Goal: Task Accomplishment & Management: Manage account settings

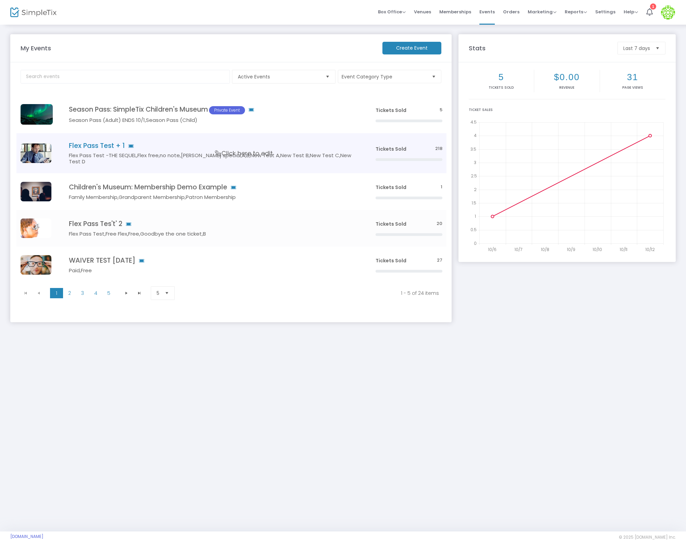
click at [85, 140] on td "Flex Pass Test + 1 Flex Pass Test -THE SEQUEL,Flex free,no note,50 cent special…" at bounding box center [211, 153] width 319 height 40
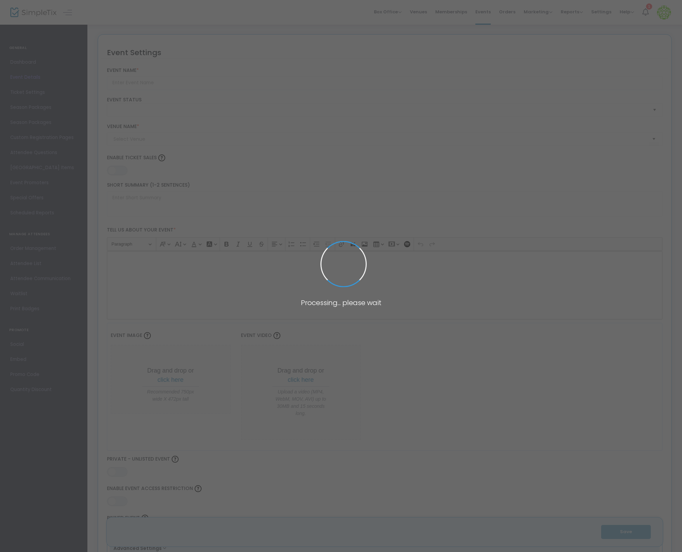
type input "Flex Pass Test + 1"
type textarea "Flex Pass Test"
type input "8.1110 %"
type input "Buy Tickets"
type code "A6VL4LLDISHTHMQXHFGFHRVZ"
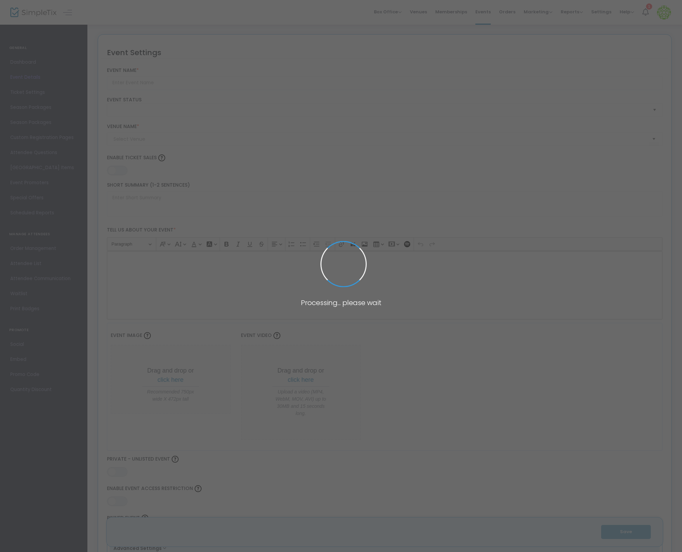
type input "WMLAMBVXMV7AGYTYLIS3ECMC"
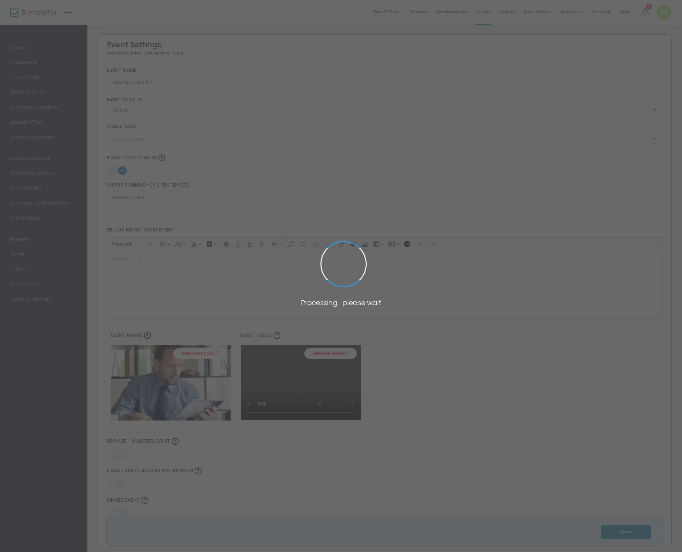
type input "Test"
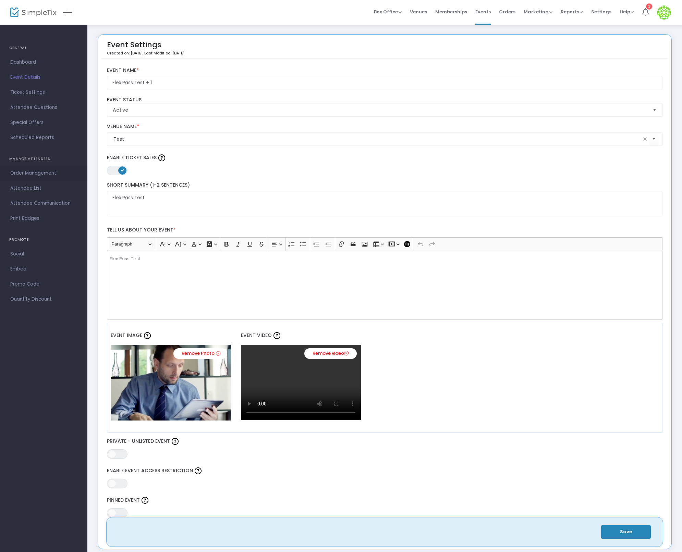
click at [47, 171] on span "Order Management" at bounding box center [43, 173] width 67 height 9
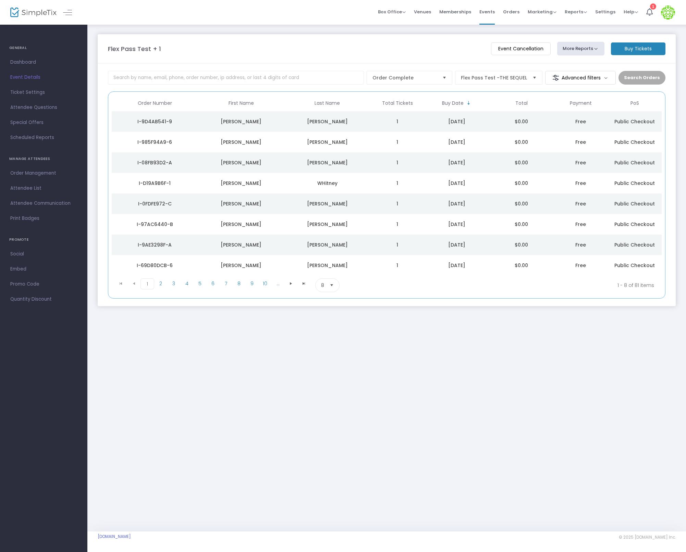
click at [418, 121] on td "1" at bounding box center [397, 121] width 54 height 21
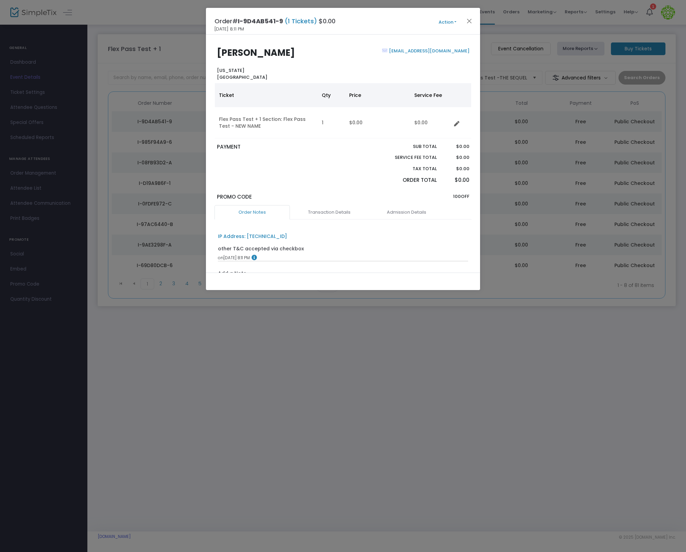
click at [453, 23] on button "Action" at bounding box center [447, 22] width 41 height 8
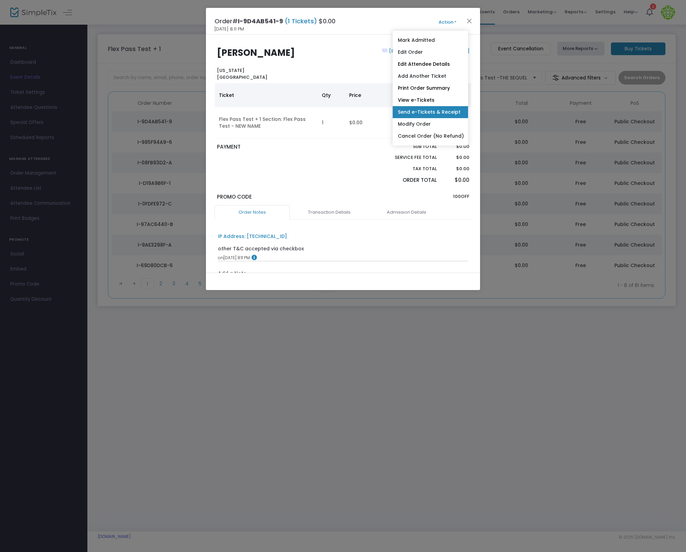
click at [430, 112] on link "Send e-Tickets & Receipt" at bounding box center [429, 112] width 75 height 12
type input "ian+123456@simpletix.com"
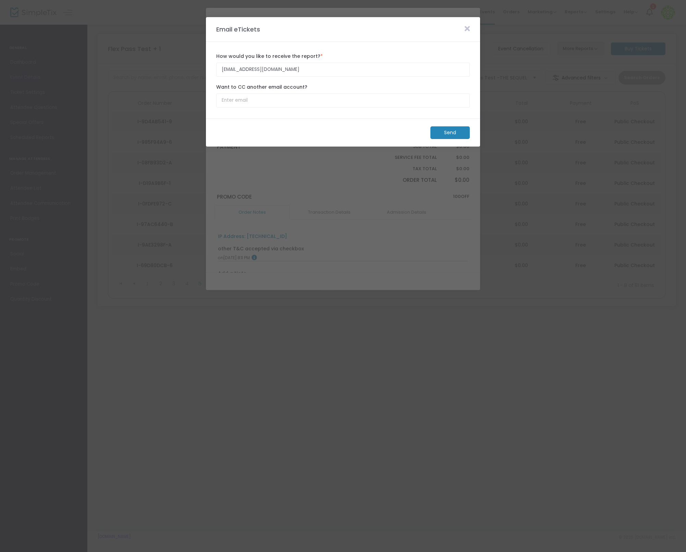
click at [446, 136] on m-button "Send" at bounding box center [449, 132] width 39 height 13
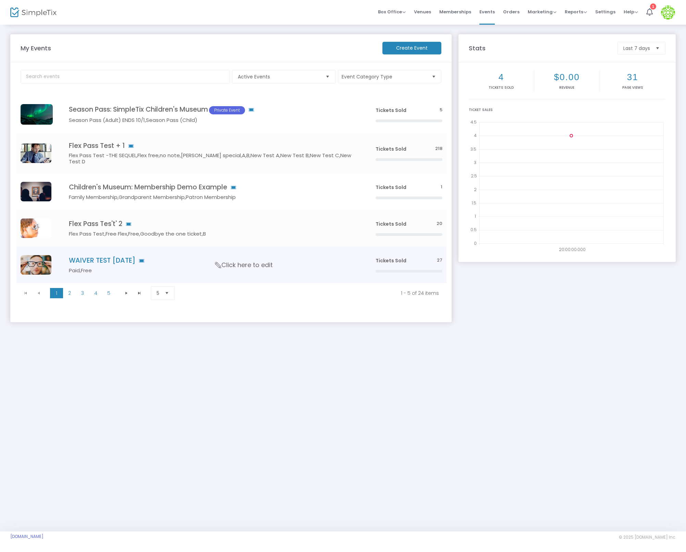
click at [112, 260] on h4 "WAIVER TEST [DATE]" at bounding box center [212, 261] width 286 height 8
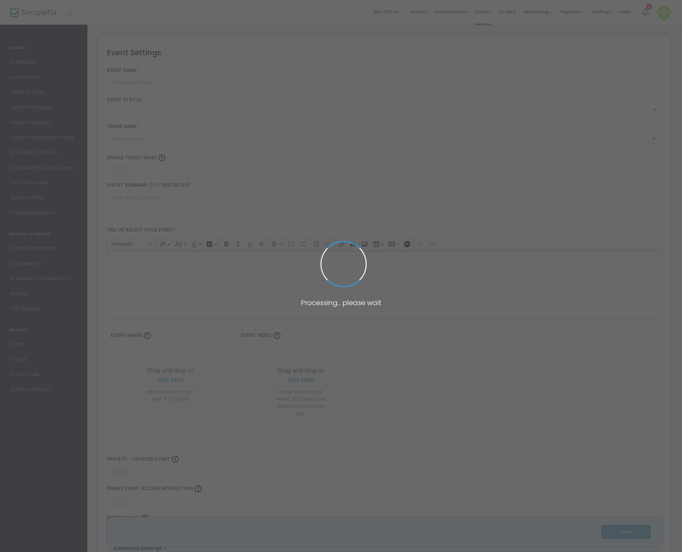
type input "WAIVER TEST [DATE]"
type textarea "ABOUT YOUR EVENT"
type input "0.0620 %"
type input "Buy Tickets"
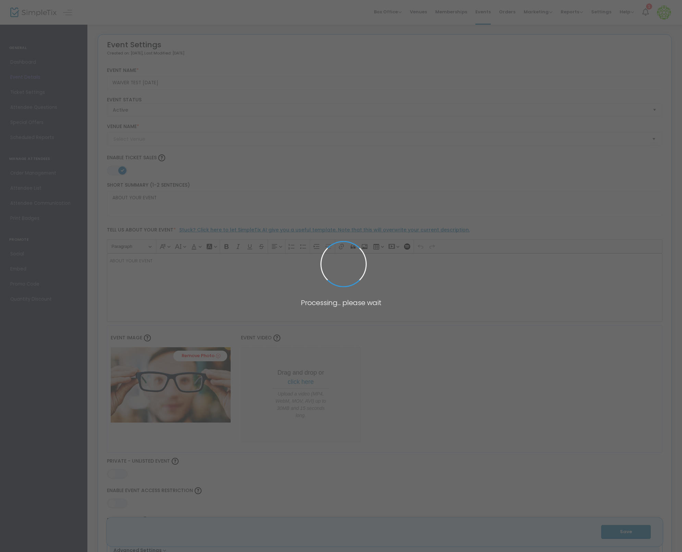
type input "[PERSON_NAME]'s Ice Rink @ [GEOGRAPHIC_DATA]"
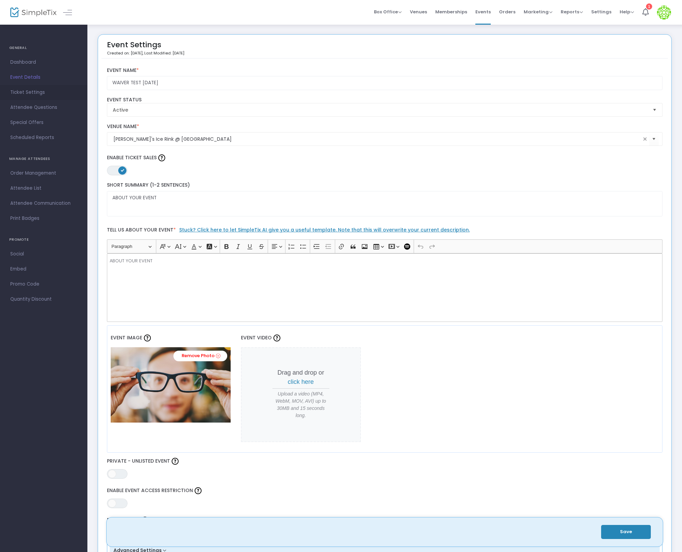
click at [36, 91] on span "Ticket Settings" at bounding box center [43, 92] width 67 height 9
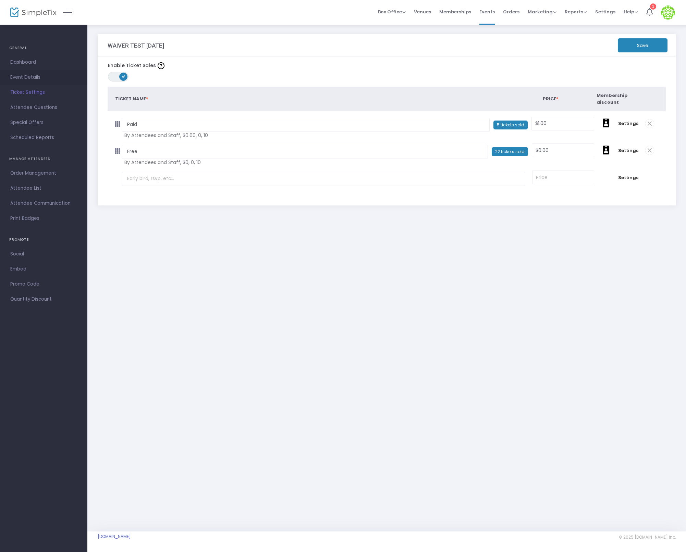
click at [25, 78] on span "Event Details" at bounding box center [43, 77] width 67 height 9
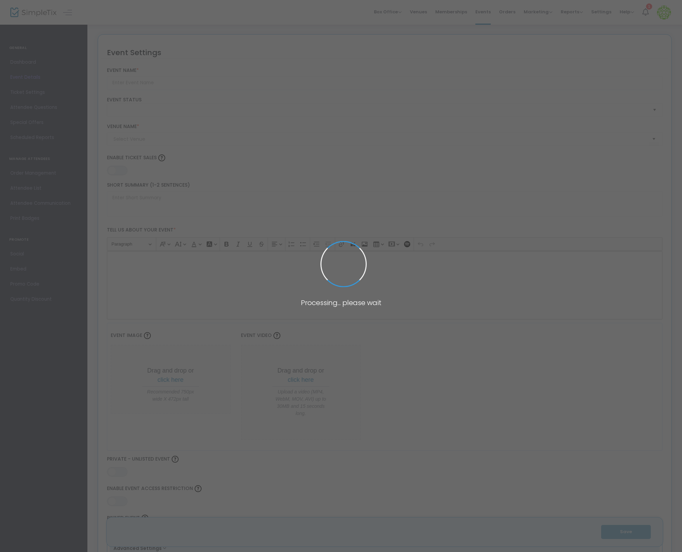
type input "WAIVER TEST [DATE]"
type textarea "ABOUT YOUR EVENT"
type input "0.0620 %"
type input "Buy Tickets"
type input "[PERSON_NAME]'s Ice Rink @ [GEOGRAPHIC_DATA]"
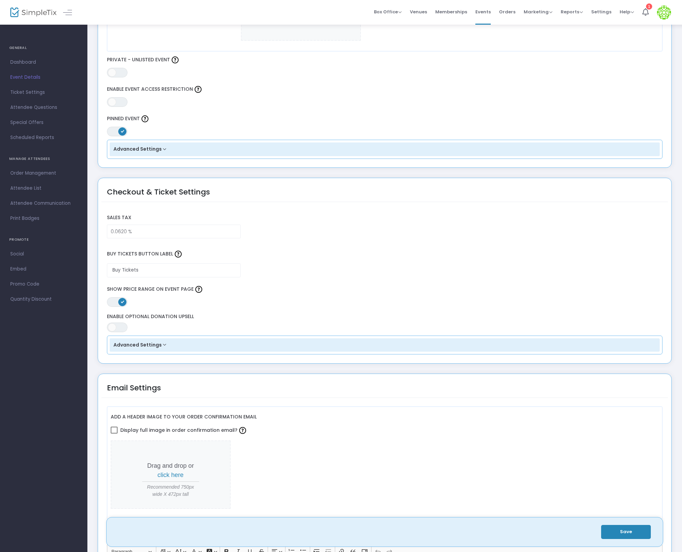
scroll to position [391, 0]
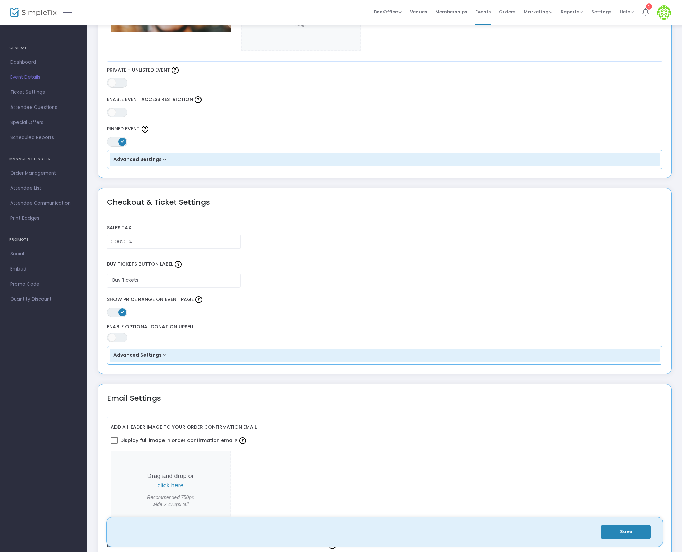
click at [114, 142] on span "ON OFF" at bounding box center [117, 142] width 21 height 10
click at [622, 525] on button "Save" at bounding box center [626, 532] width 50 height 14
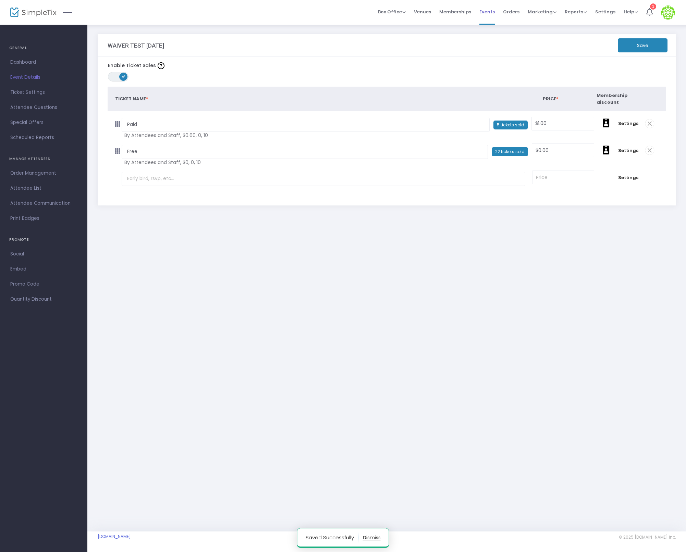
click at [488, 14] on span "Events" at bounding box center [486, 11] width 15 height 17
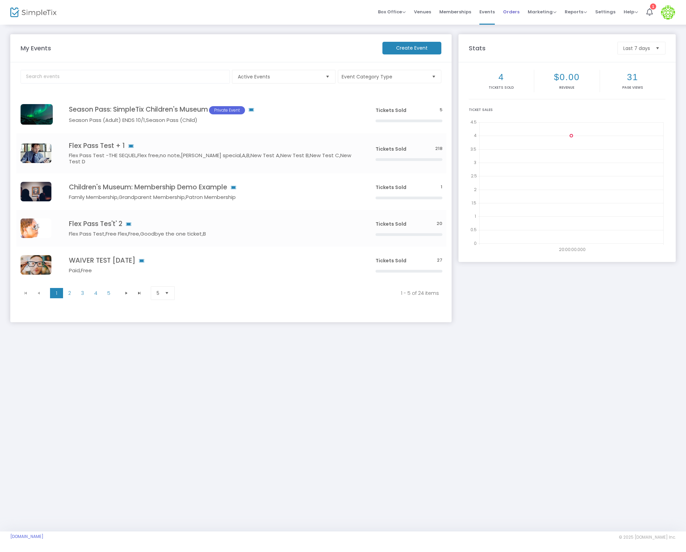
click at [510, 13] on span "Orders" at bounding box center [511, 11] width 16 height 17
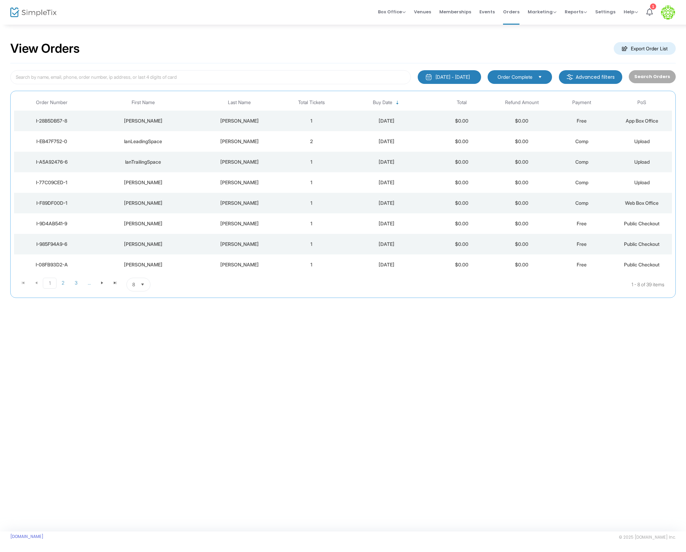
click at [273, 121] on div "[PERSON_NAME]" at bounding box center [239, 120] width 80 height 7
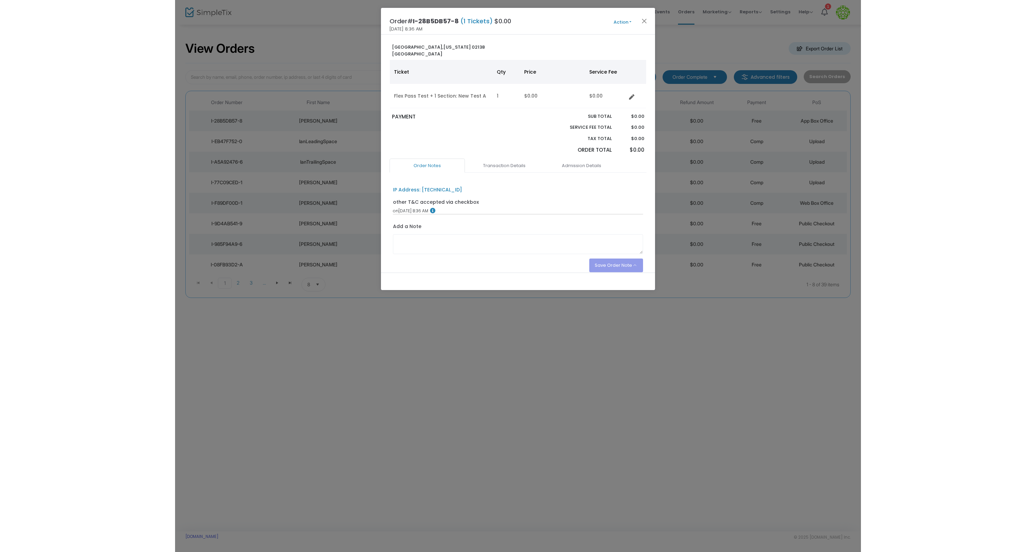
scroll to position [2, 0]
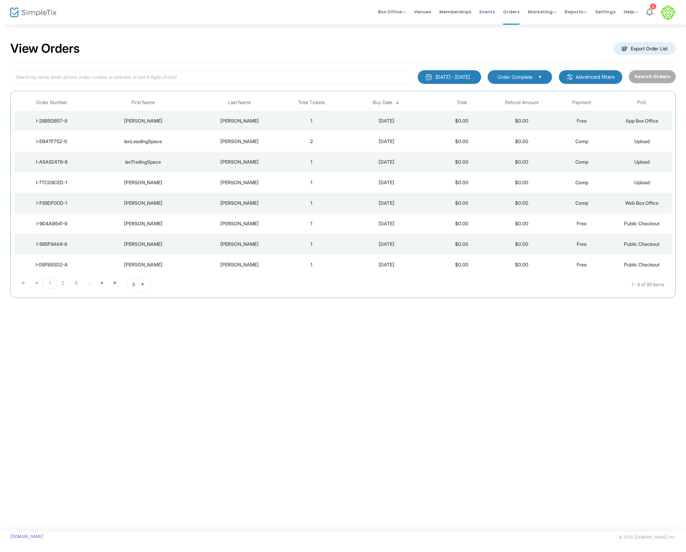
click at [495, 11] on span "Events" at bounding box center [486, 11] width 15 height 17
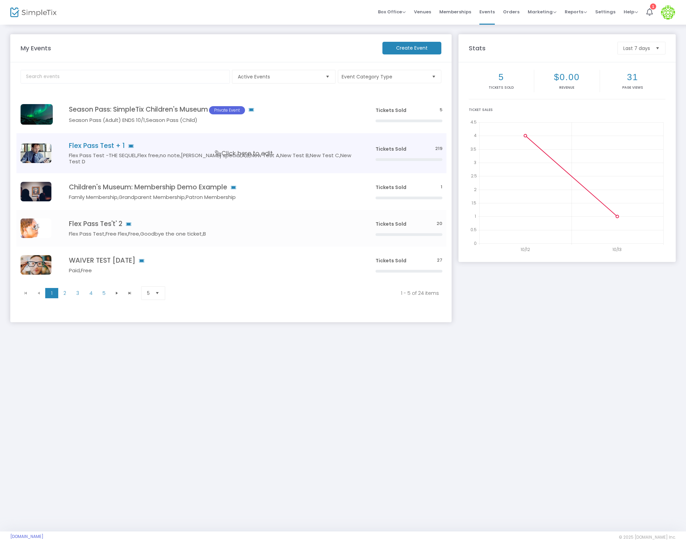
click at [75, 144] on h4 "Flex Pass Test + 1" at bounding box center [212, 146] width 286 height 8
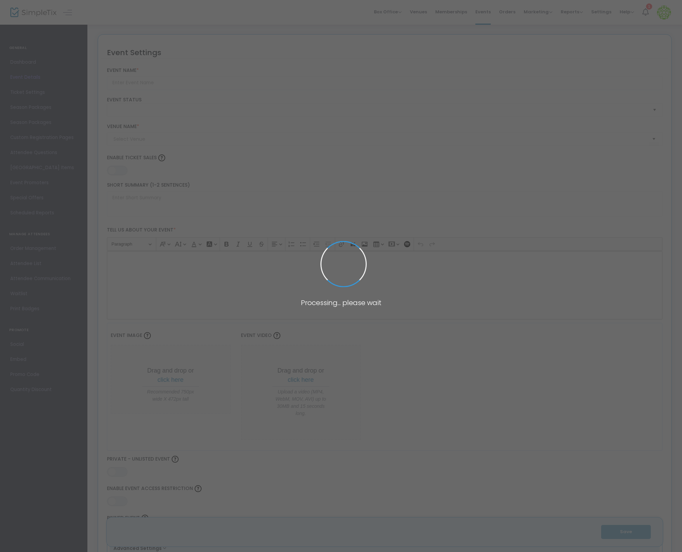
type input "Flex Pass Test + 1"
type textarea "Flex Pass Test"
type input "8.1110 %"
type input "Buy Tickets"
type code "A6VL4LLDISHTHMQXHFGFHRVZ"
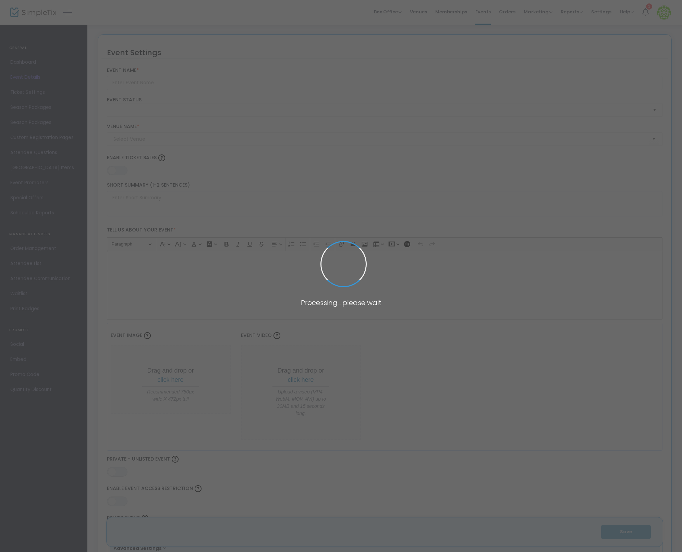
type input "WMLAMBVXMV7AGYTYLIS3ECMC"
type input "Test"
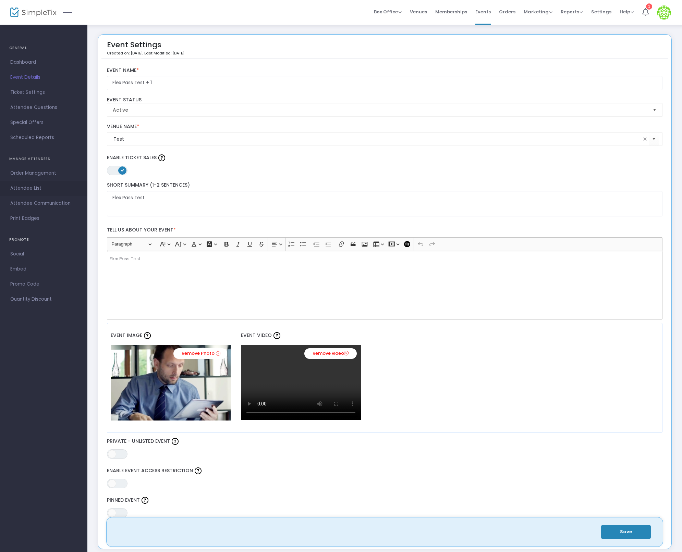
click at [36, 188] on span "Attendee List" at bounding box center [43, 188] width 67 height 9
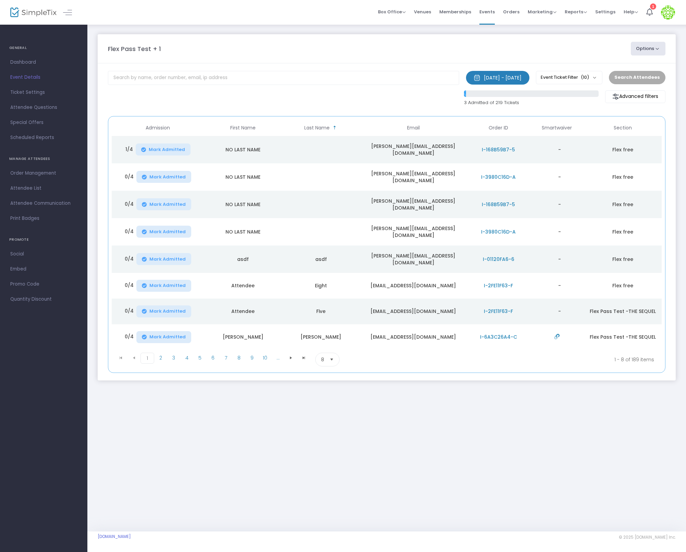
click at [642, 53] on button "Options" at bounding box center [648, 49] width 35 height 14
click at [638, 73] on li "View Admission Data" at bounding box center [629, 68] width 63 height 13
click at [648, 43] on button "Options" at bounding box center [648, 49] width 35 height 14
click at [606, 72] on link "View Admission Data" at bounding box center [629, 69] width 52 height 7
click at [488, 13] on span "Events" at bounding box center [486, 11] width 15 height 17
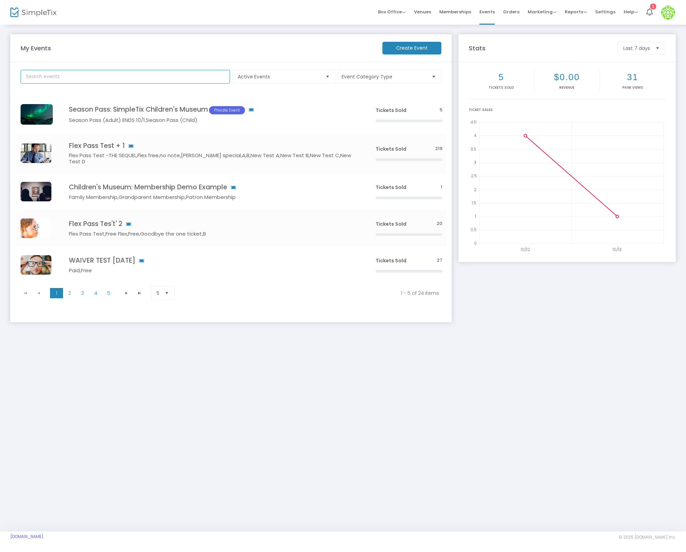
click at [51, 76] on input "text" at bounding box center [125, 77] width 209 height 14
type input "[PERSON_NAME]"
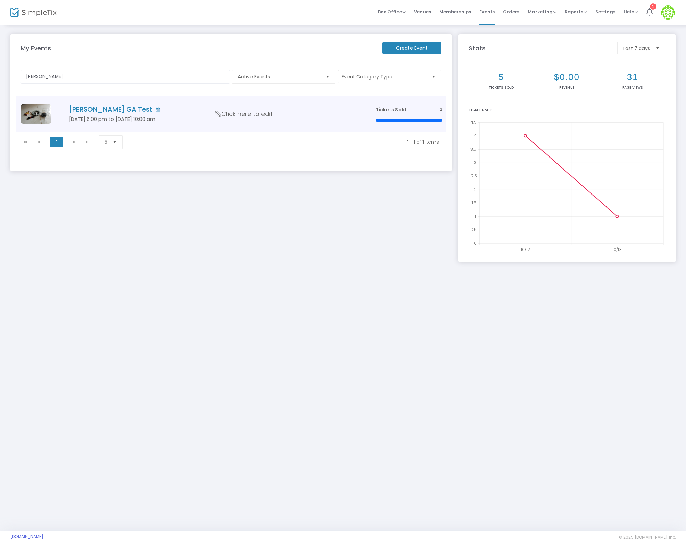
click at [75, 108] on h4 "[PERSON_NAME] GA Test" at bounding box center [212, 109] width 286 height 8
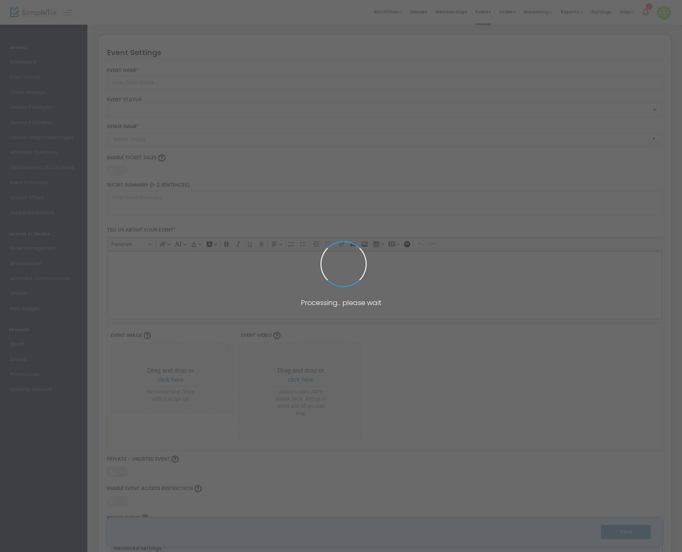
type input "[PERSON_NAME] GA Test"
type textarea "123"
type input "0.0620 %"
type input "Buy Tickets"
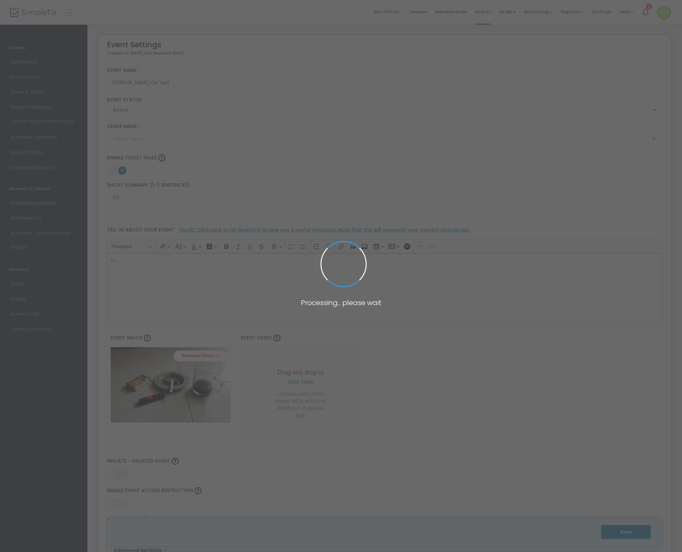
type input "ABC"
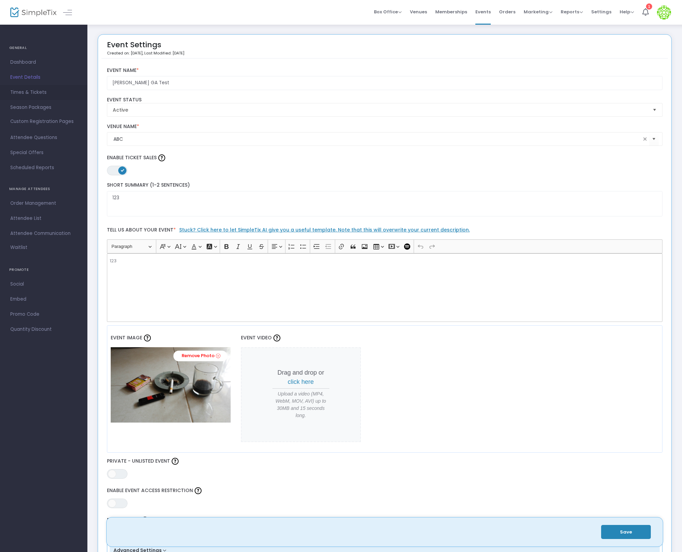
click at [37, 91] on span "Times & Tickets" at bounding box center [43, 92] width 67 height 9
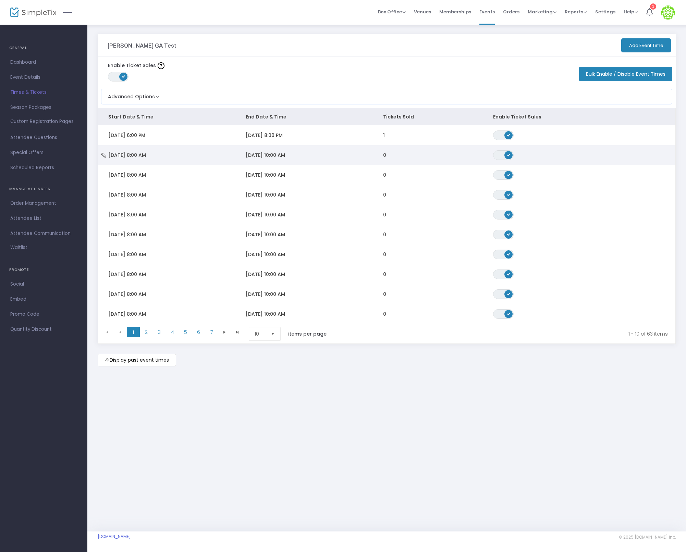
click at [386, 163] on td "0" at bounding box center [428, 155] width 110 height 20
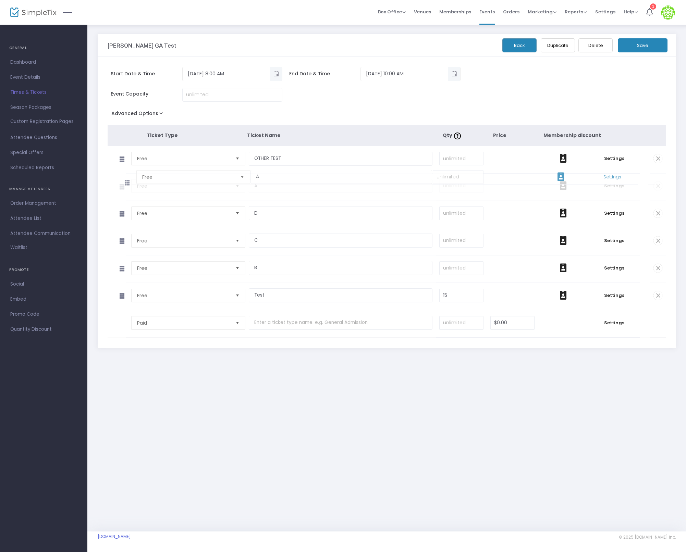
drag, startPoint x: 123, startPoint y: 267, endPoint x: 125, endPoint y: 186, distance: 81.2
drag, startPoint x: 118, startPoint y: 273, endPoint x: 124, endPoint y: 204, distance: 68.7
drag, startPoint x: 117, startPoint y: 272, endPoint x: 125, endPoint y: 241, distance: 31.4
click at [641, 48] on button "Save" at bounding box center [643, 45] width 50 height 14
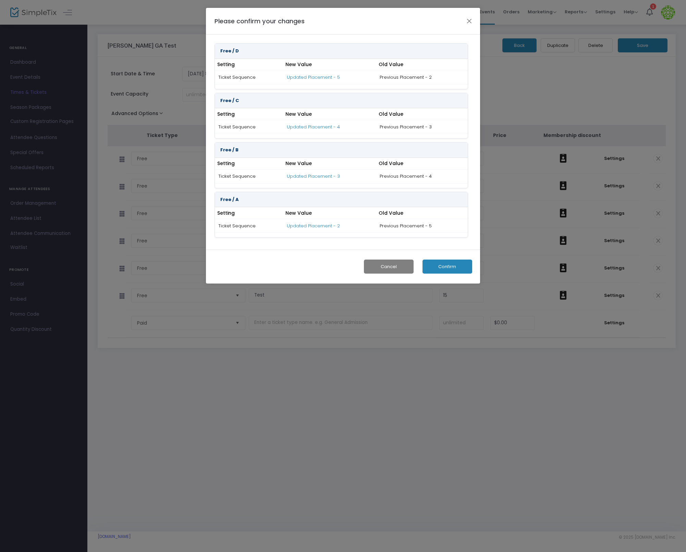
click at [454, 265] on button "Confirm" at bounding box center [447, 267] width 50 height 14
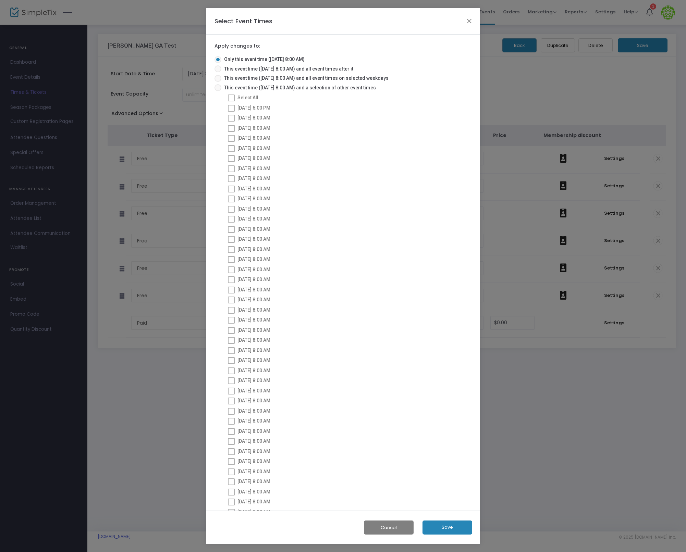
click at [274, 92] on mat-radio-button "This event time ([DATE] 8:00 AM) and a selection of other event times" at bounding box center [297, 89] width 167 height 10
click at [222, 87] on span "This event time ([DATE] 8:00 AM) and a selection of other event times" at bounding box center [298, 87] width 154 height 7
click at [218, 91] on input "This event time ([DATE] 8:00 AM) and a selection of other event times" at bounding box center [217, 91] width 0 height 0
radio input "true"
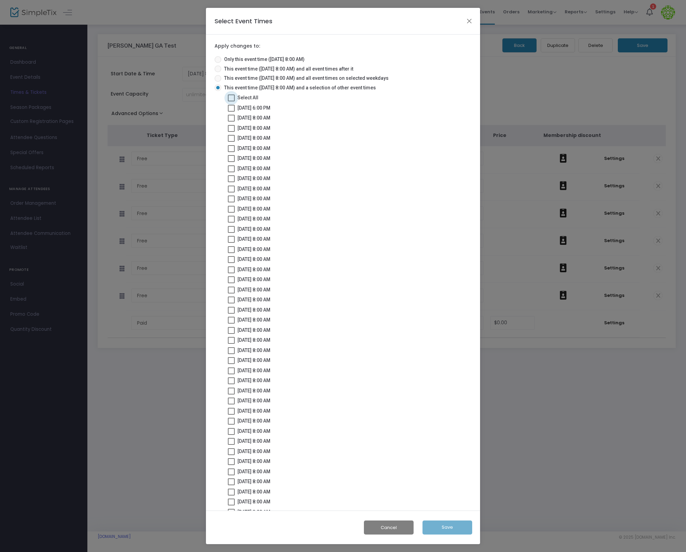
click at [247, 98] on span "Select All" at bounding box center [247, 97] width 21 height 5
click at [231, 101] on input "Select All" at bounding box center [231, 101] width 0 height 0
checkbox input "true"
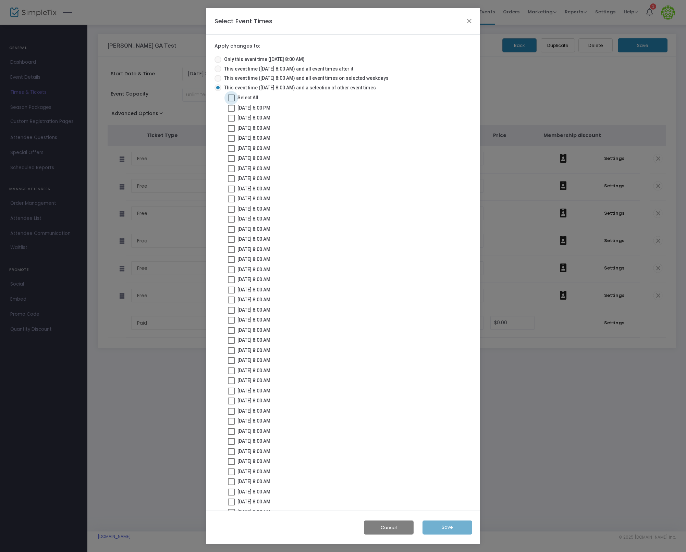
checkbox input "true"
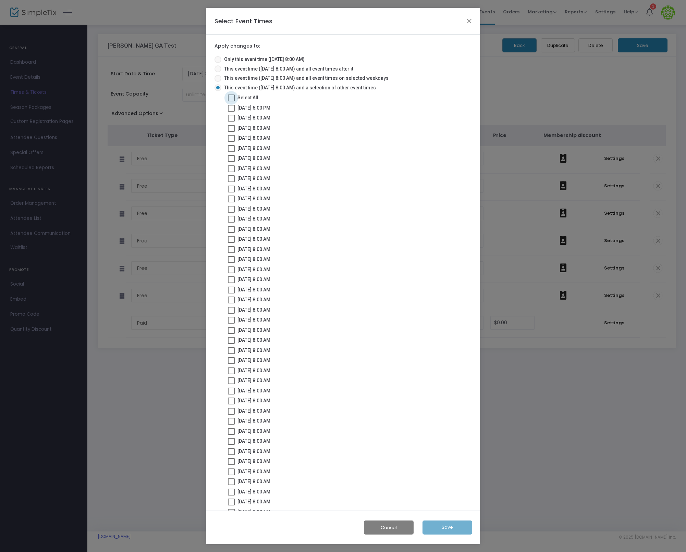
checkbox input "true"
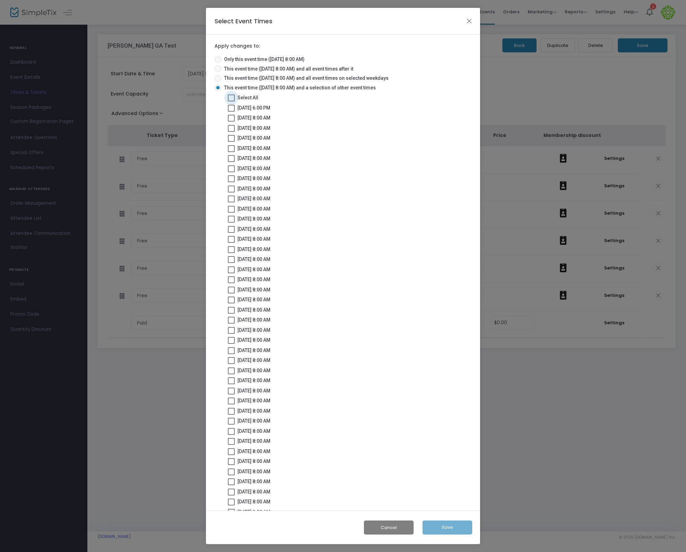
checkbox input "true"
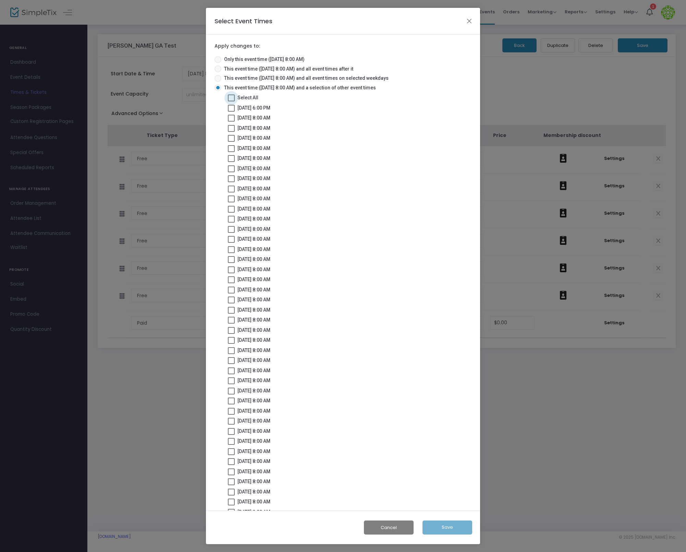
checkbox input "true"
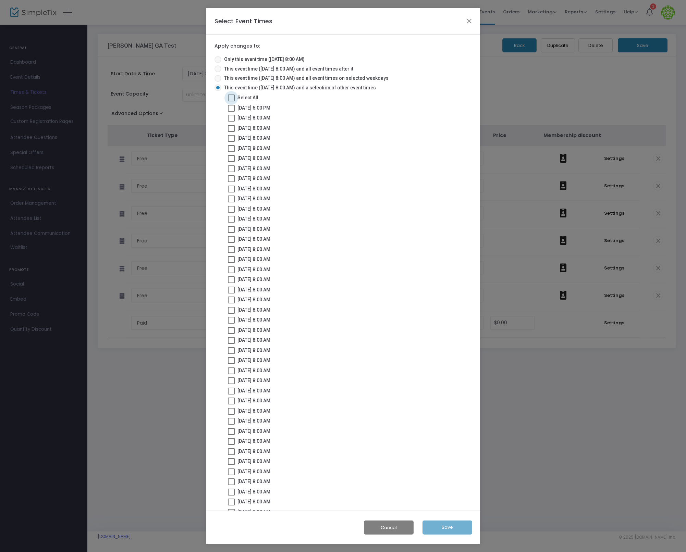
checkbox input "true"
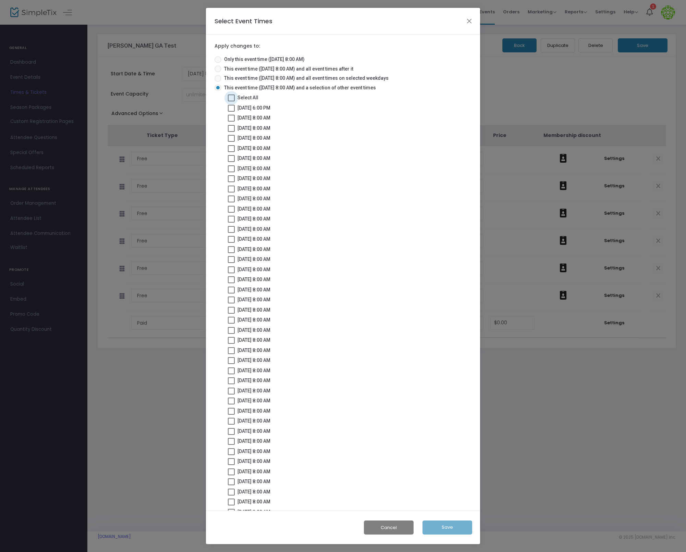
checkbox input "true"
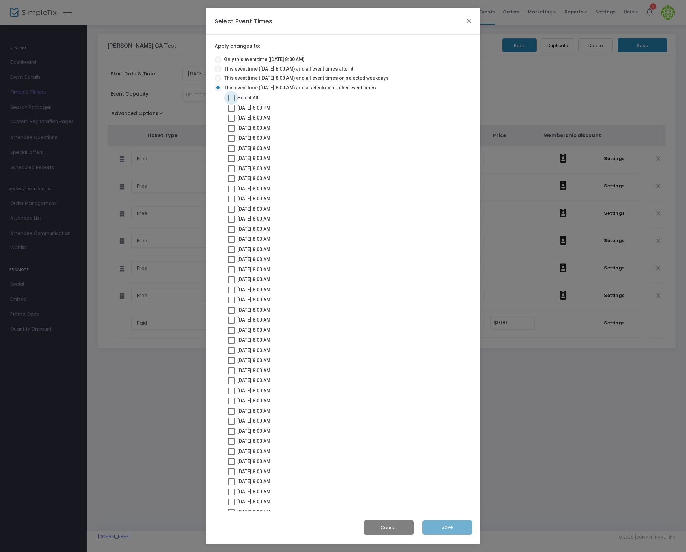
checkbox input "true"
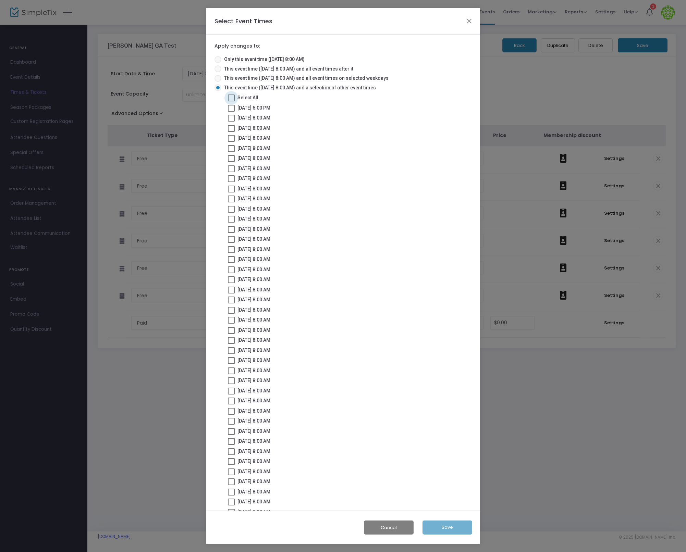
checkbox input "true"
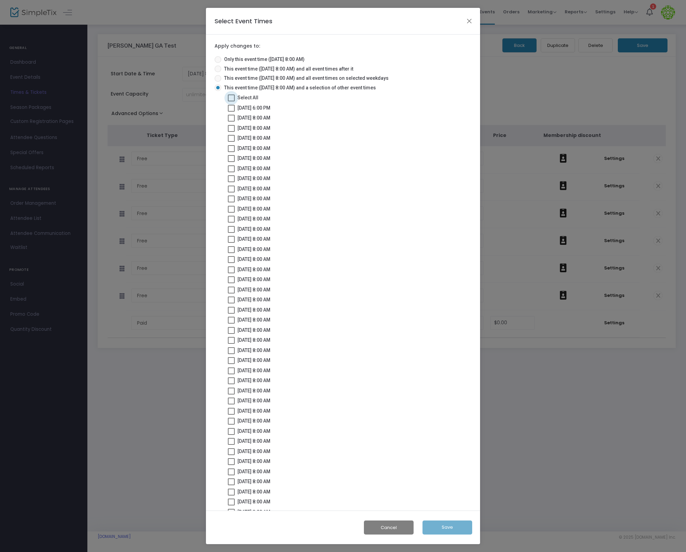
checkbox input "true"
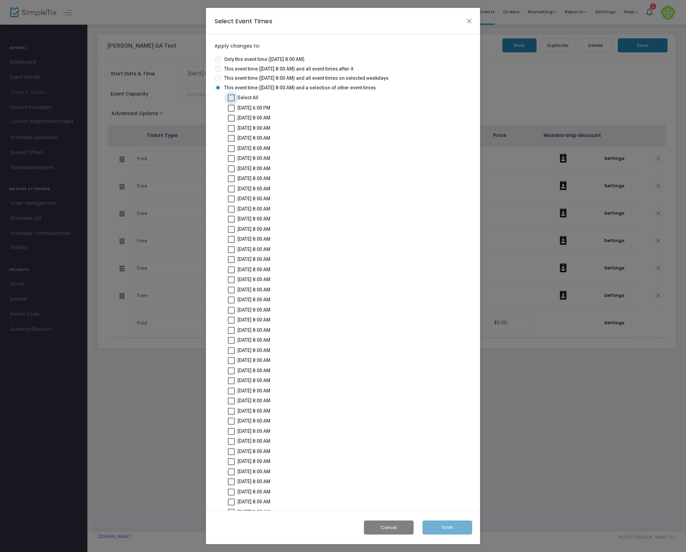
checkbox input "true"
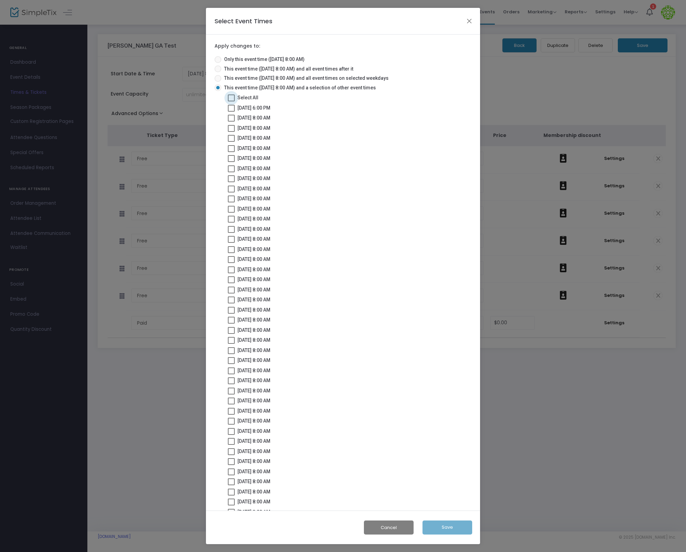
checkbox input "true"
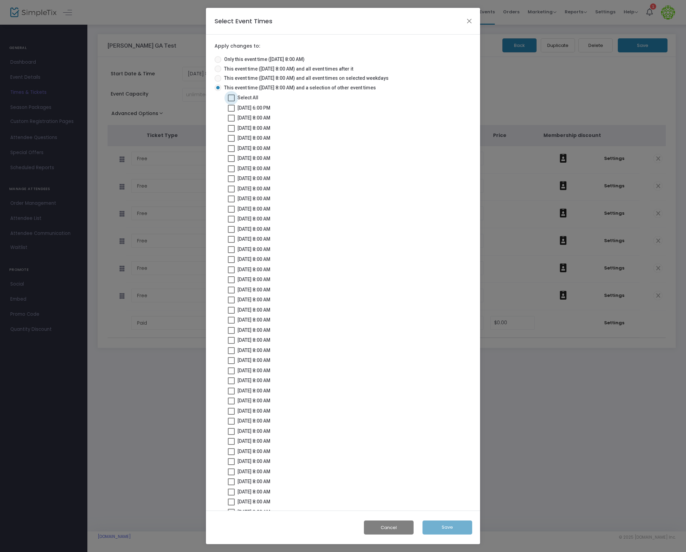
checkbox input "true"
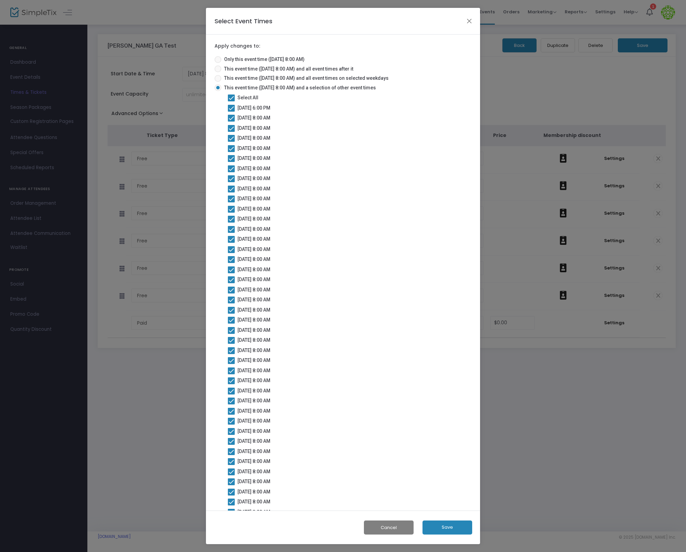
click at [454, 527] on button "Save" at bounding box center [447, 528] width 50 height 14
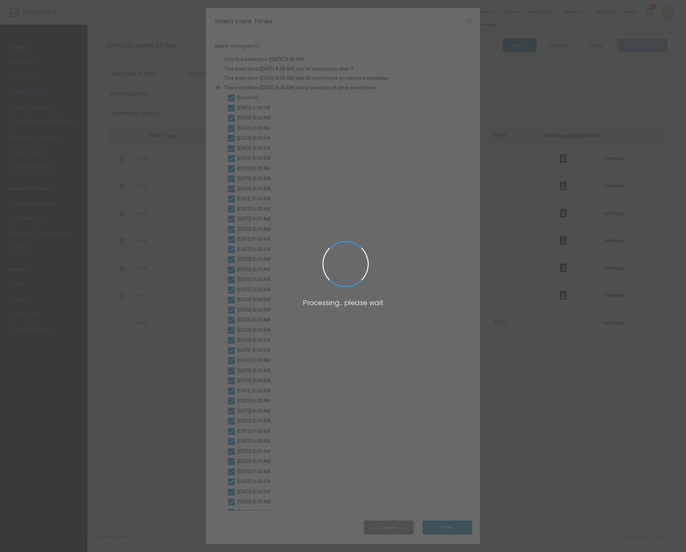
radio input "true"
checkbox input "false"
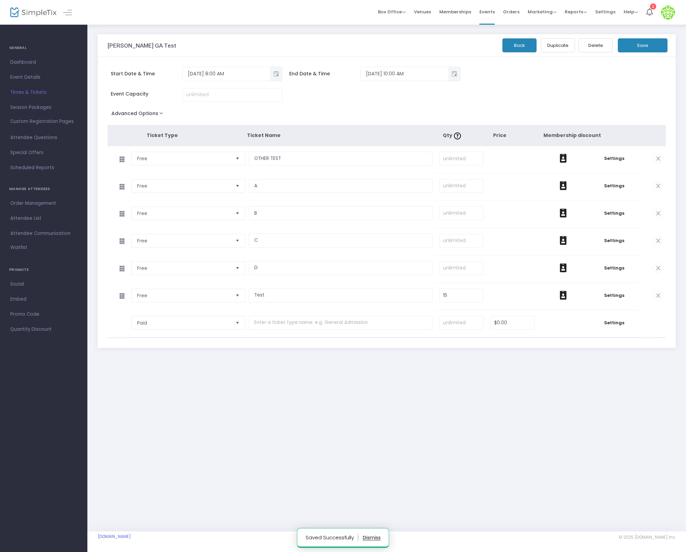
click at [519, 47] on button "Back" at bounding box center [519, 45] width 34 height 14
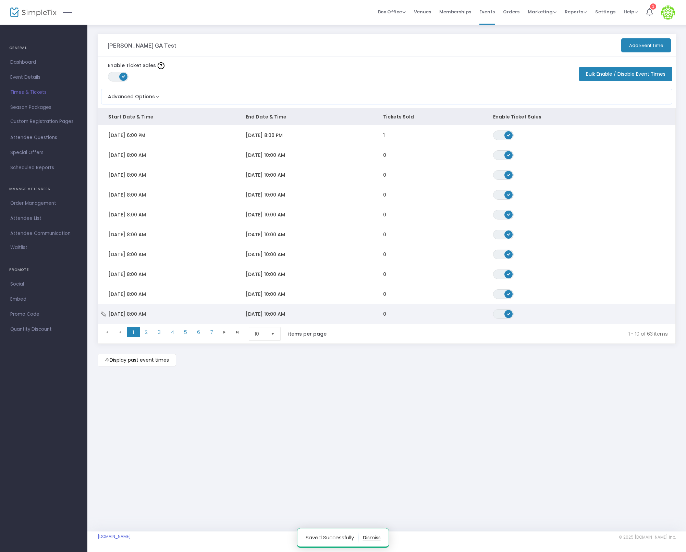
click at [395, 316] on td "0" at bounding box center [428, 314] width 110 height 20
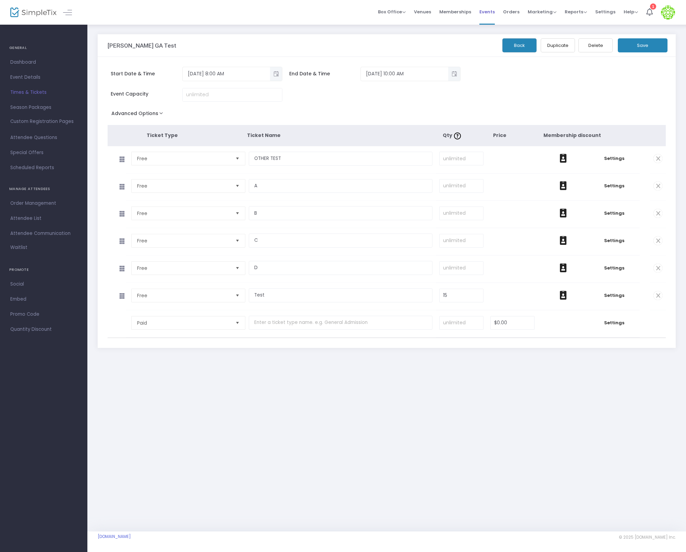
click at [482, 14] on span "Events" at bounding box center [486, 11] width 15 height 17
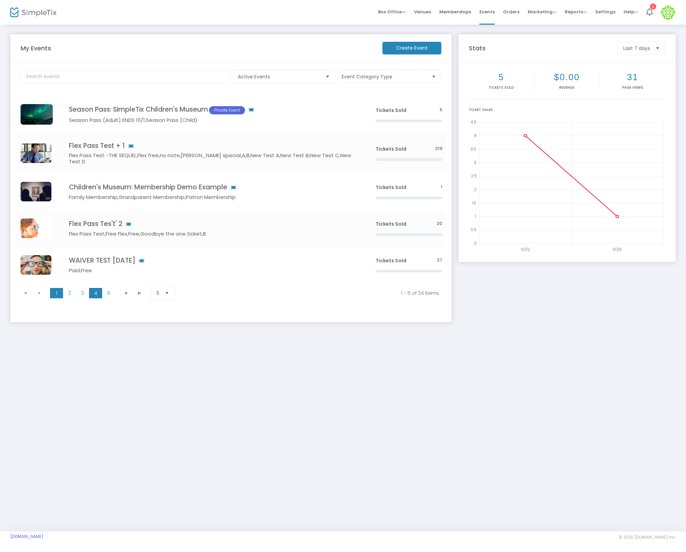
click at [97, 288] on span "4" at bounding box center [95, 293] width 13 height 10
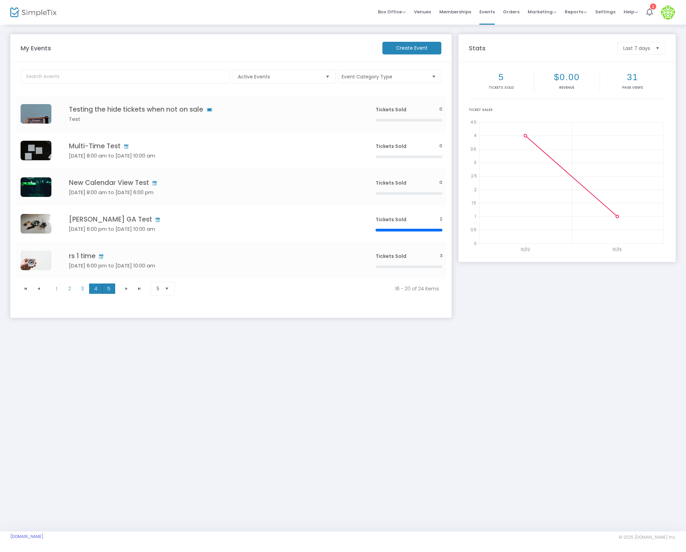
click at [113, 290] on span "5" at bounding box center [108, 289] width 13 height 10
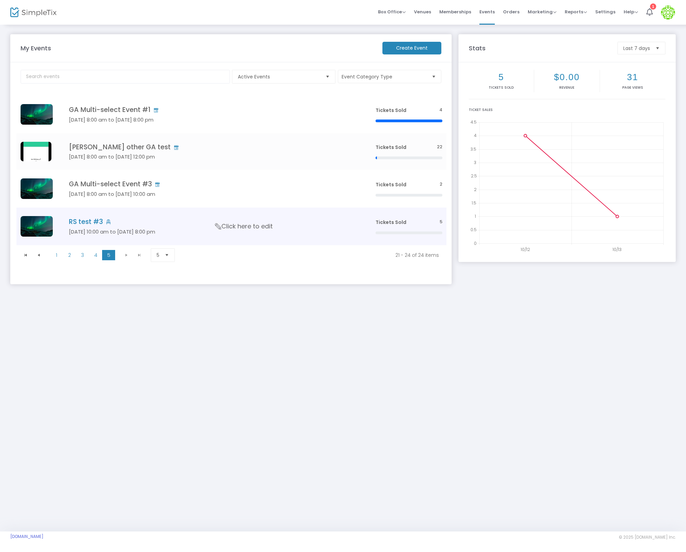
click at [86, 227] on td "RS test #[DATE] 10:00 am to [DATE] 8:00 pm Click here to edit" at bounding box center [211, 227] width 319 height 38
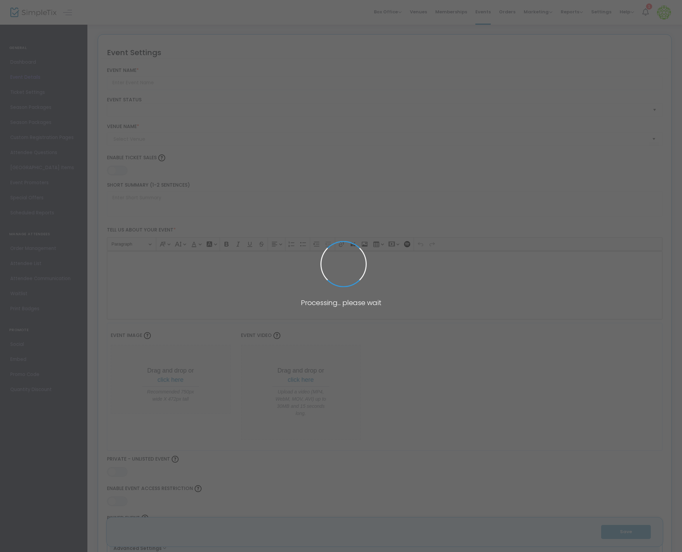
type input "RS test #3"
type textarea "adfasd"
type input "0.0620 %"
type input "Buy Tickets"
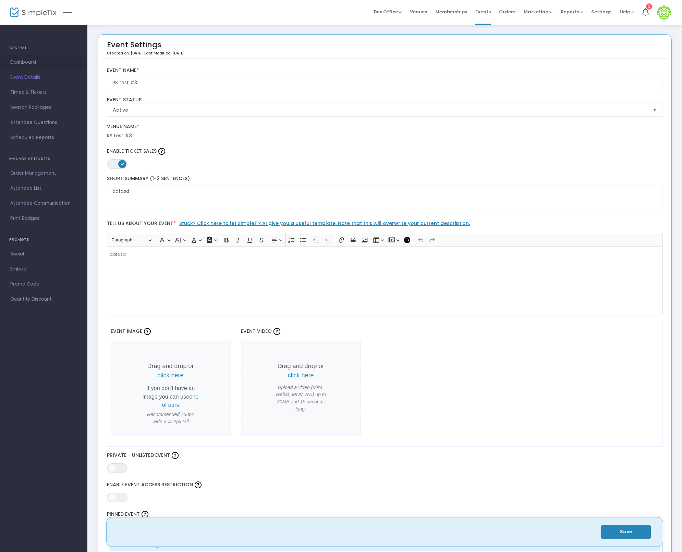
click at [24, 61] on span "Dashboard" at bounding box center [43, 62] width 67 height 9
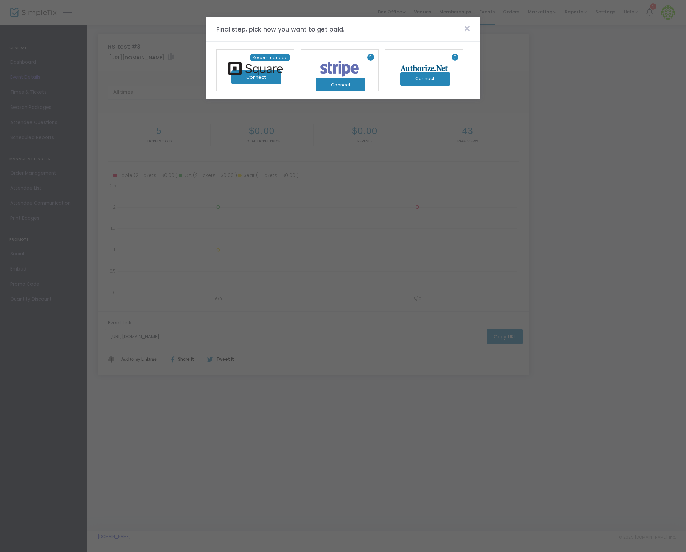
click at [465, 23] on m-panel-header "Final step, pick how you want to get paid." at bounding box center [343, 29] width 274 height 25
click at [468, 29] on icon at bounding box center [466, 29] width 5 height 8
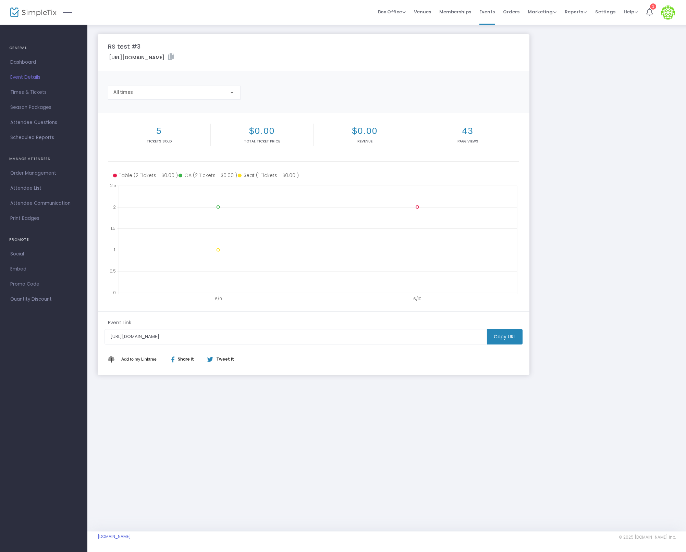
click at [174, 56] on icon at bounding box center [171, 56] width 6 height 7
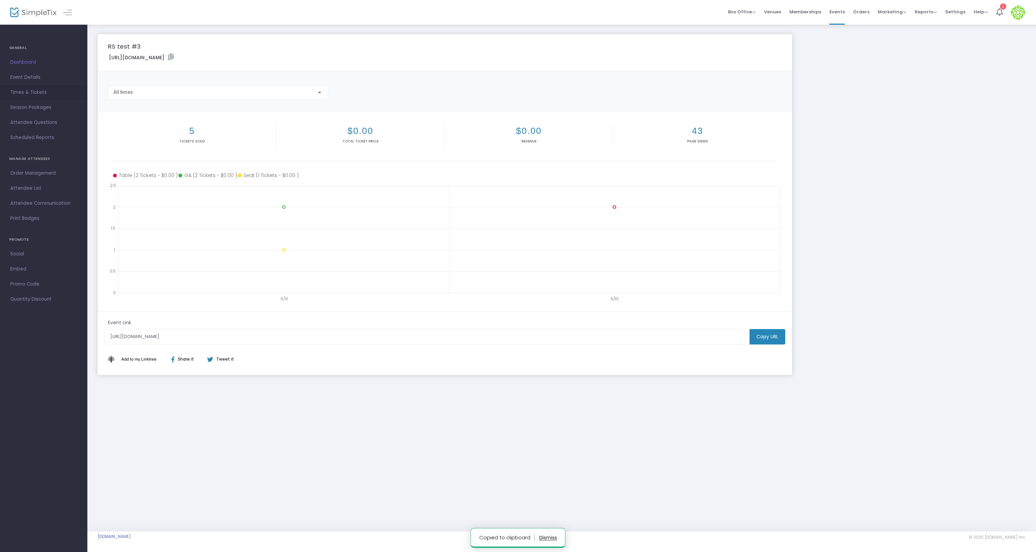
click at [28, 91] on span "Times & Tickets" at bounding box center [43, 92] width 67 height 9
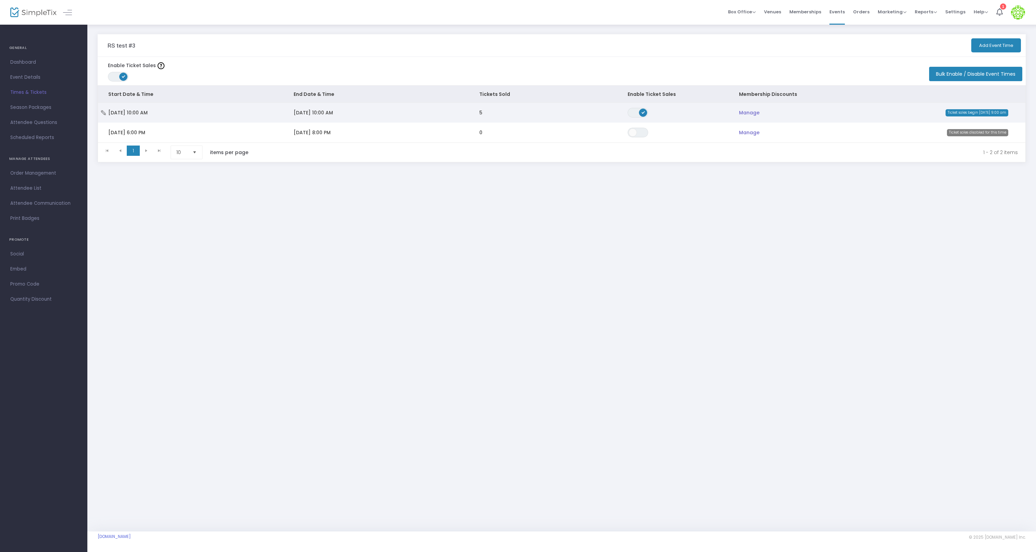
click at [354, 112] on td "[DATE] 10:00 AM" at bounding box center [375, 113] width 185 height 20
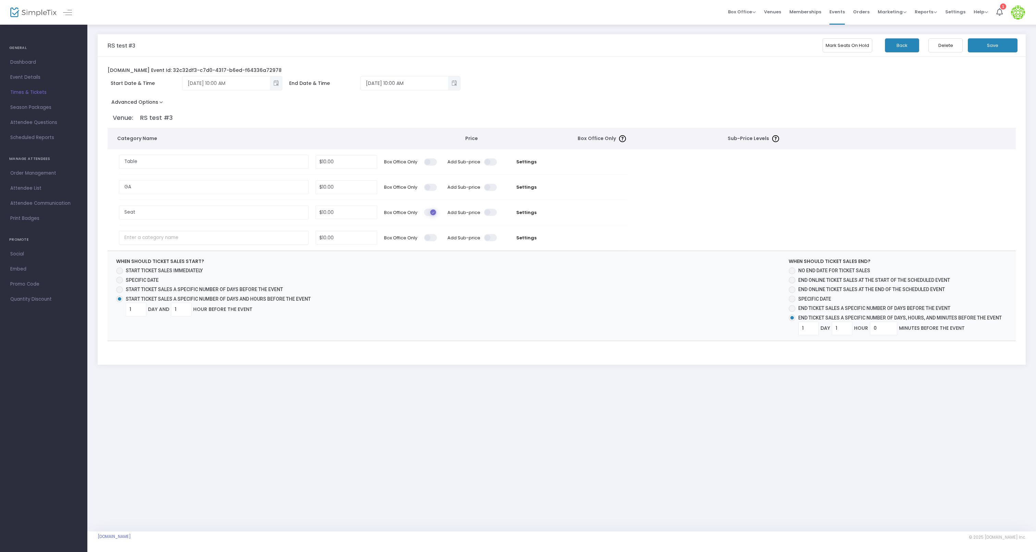
click at [277, 88] on span "Toggle popup" at bounding box center [275, 83] width 11 height 11
click at [256, 103] on button "Time" at bounding box center [255, 102] width 47 height 13
click at [202, 202] on li "1" at bounding box center [202, 201] width 24 height 10
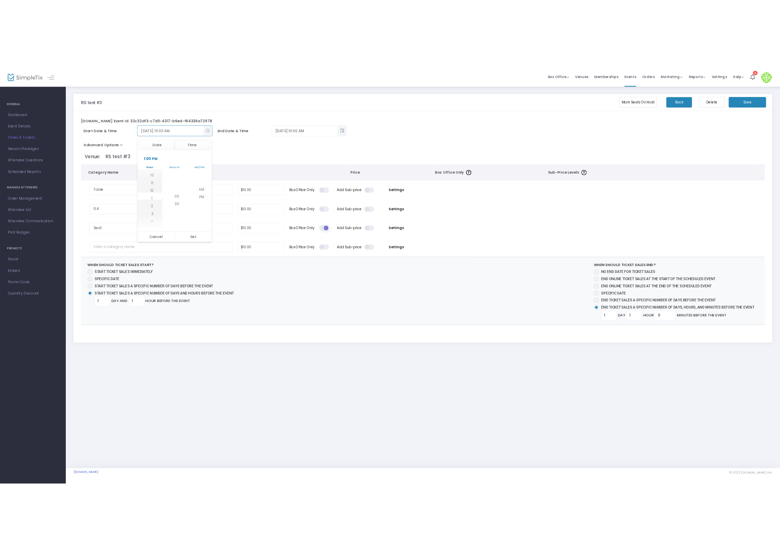
scroll to position [134, 0]
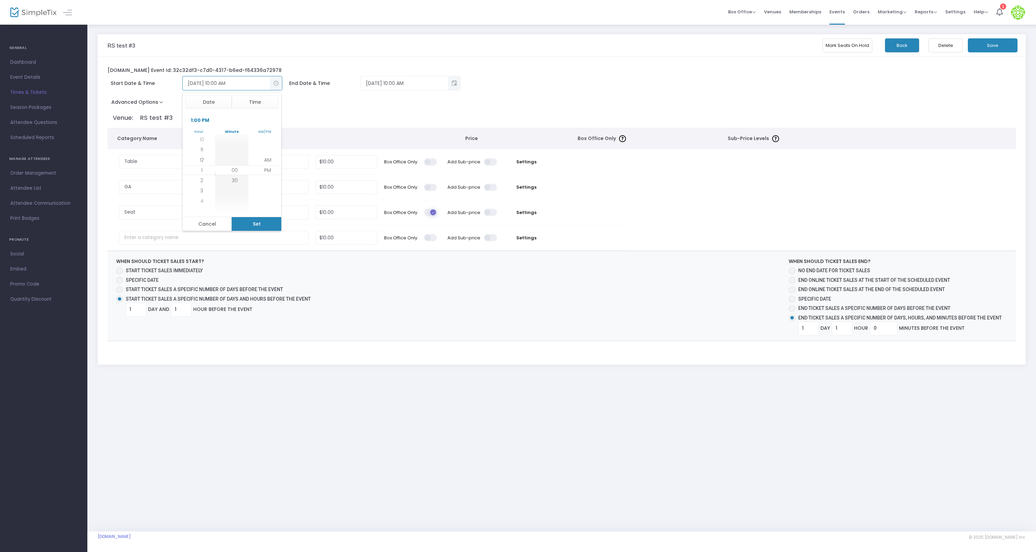
click at [244, 226] on button "Set" at bounding box center [257, 224] width 50 height 14
type input "[DATE] 1:00 PM"
click at [685, 40] on button "Save" at bounding box center [993, 45] width 50 height 14
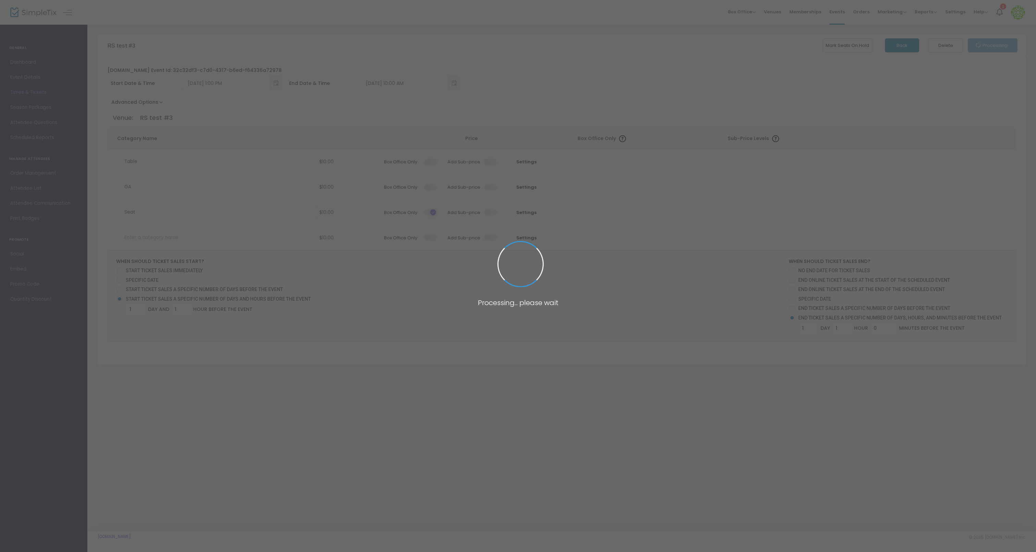
radio input "false"
radio input "true"
radio input "false"
radio input "true"
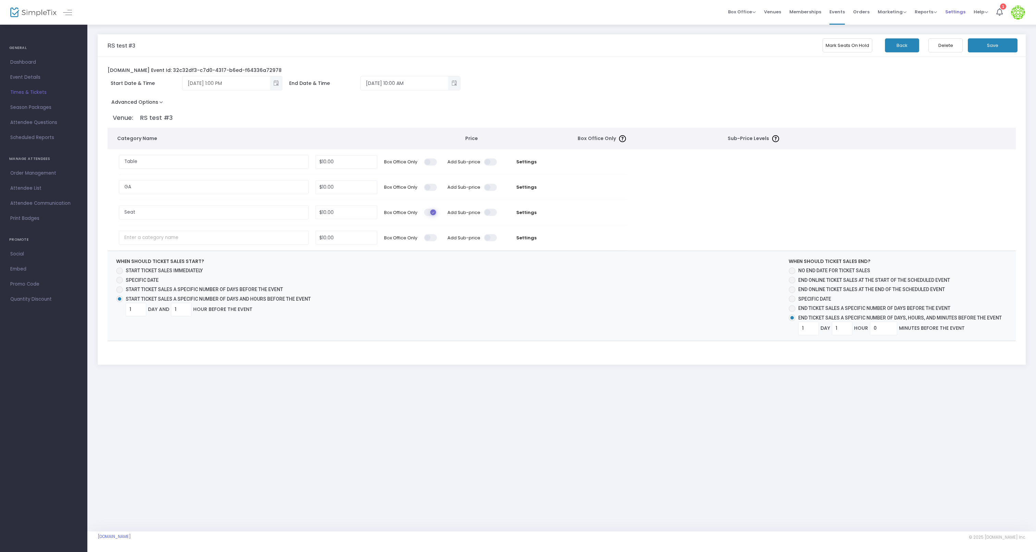
click at [685, 7] on span "Settings" at bounding box center [955, 11] width 20 height 17
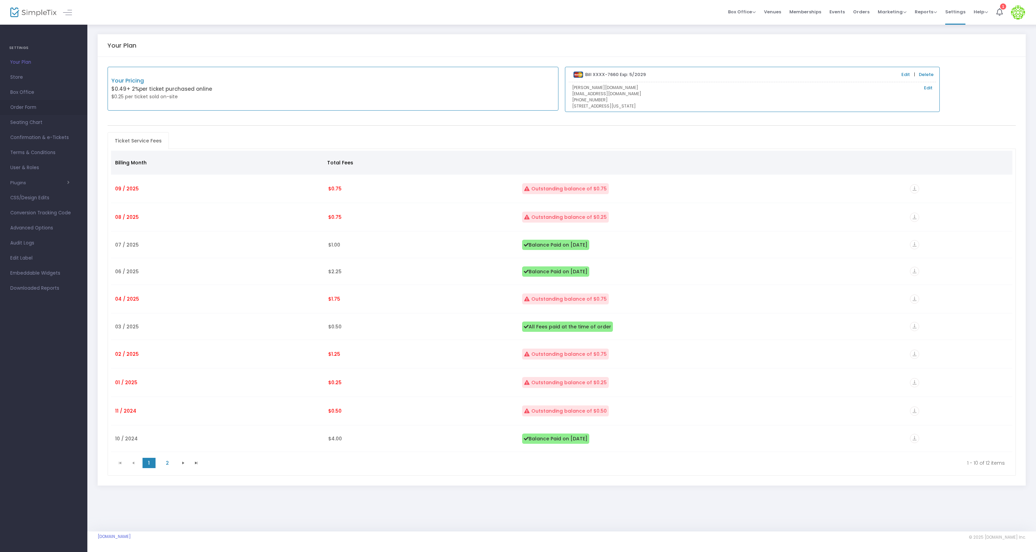
click at [30, 111] on span "Order Form" at bounding box center [43, 107] width 67 height 9
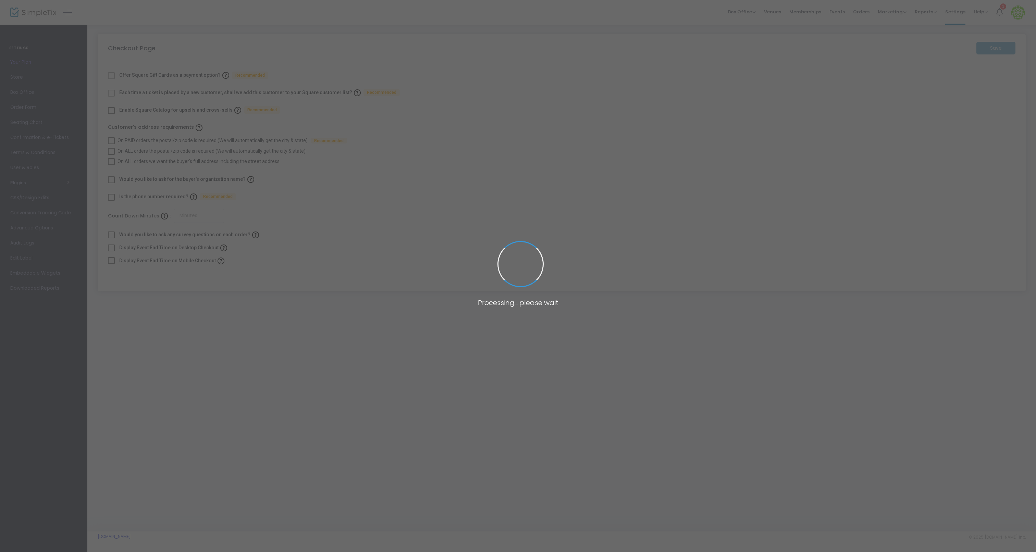
checkbox input "true"
type input "5"
checkbox input "true"
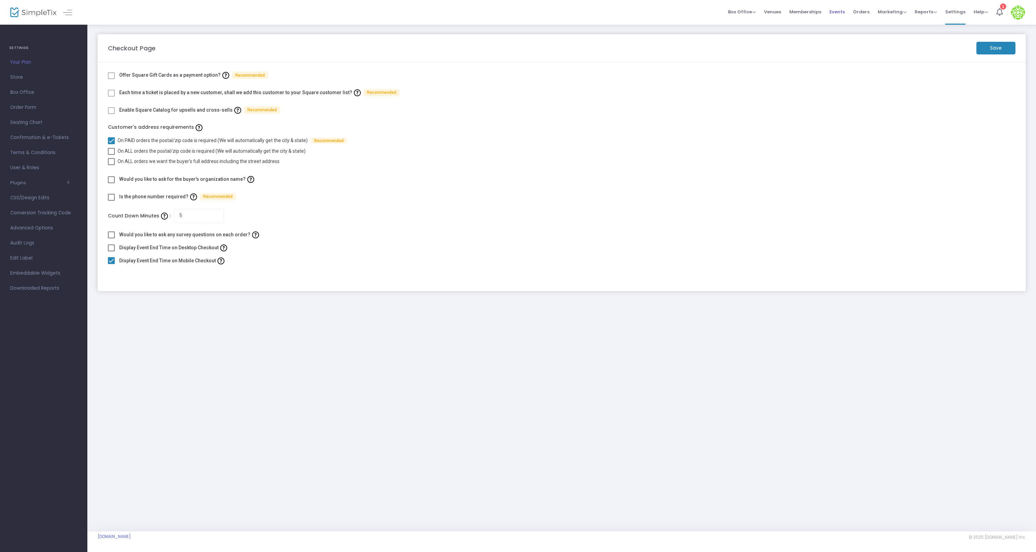
click at [685, 15] on span "Events" at bounding box center [836, 11] width 15 height 17
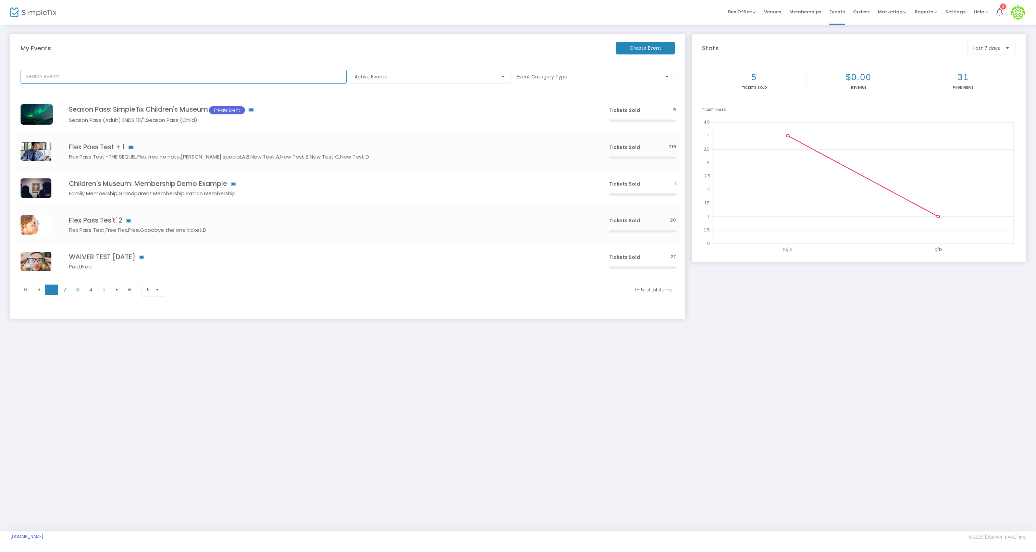
click at [121, 82] on input "text" at bounding box center [184, 77] width 326 height 14
type input "[PERSON_NAME] GA test"
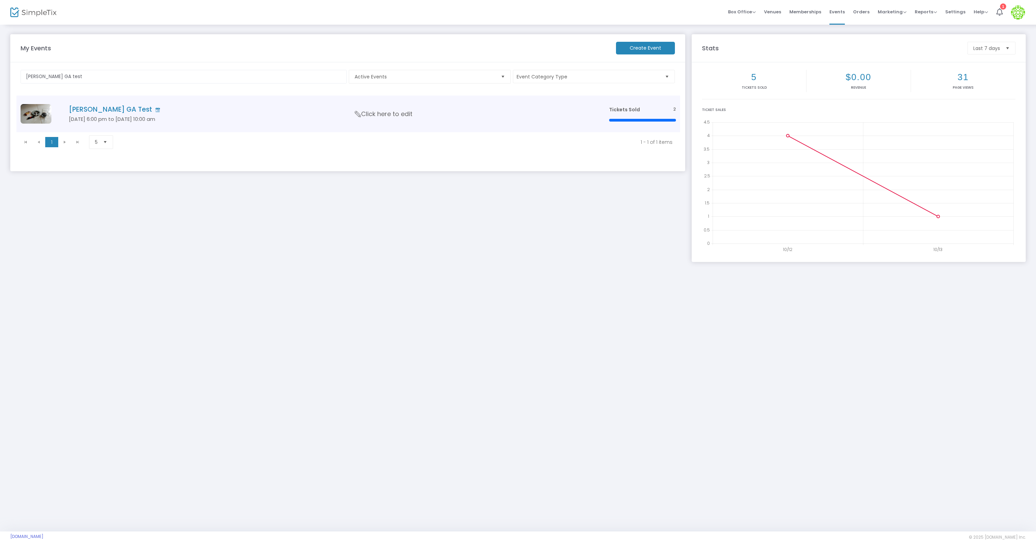
click at [89, 115] on td "[PERSON_NAME] GA Test [DATE] 6:00 pm to [DATE] 10:00 am Click here to edit" at bounding box center [328, 114] width 552 height 37
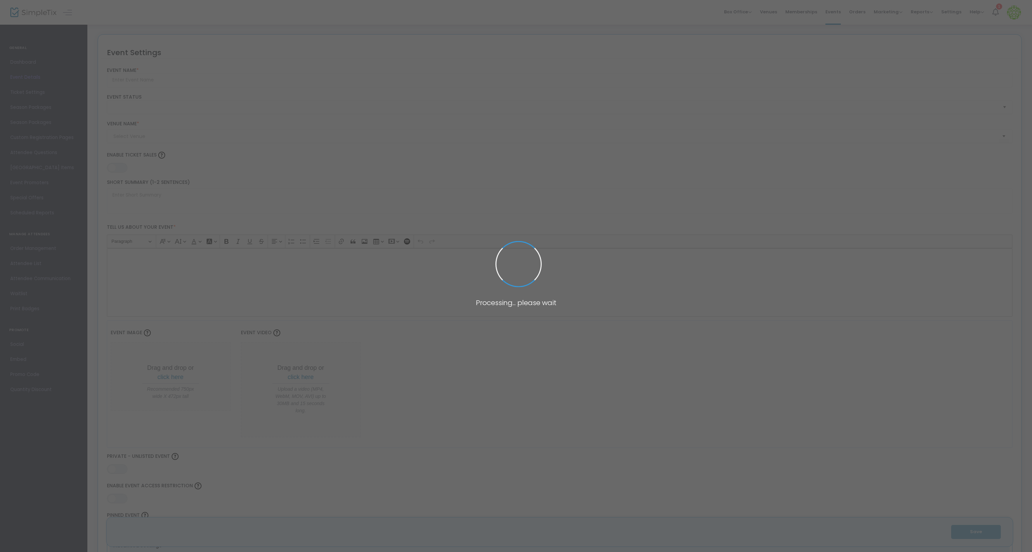
type input "[PERSON_NAME] GA Test"
type textarea "123"
type input "0.0620 %"
type input "Buy Tickets"
type input "ABC"
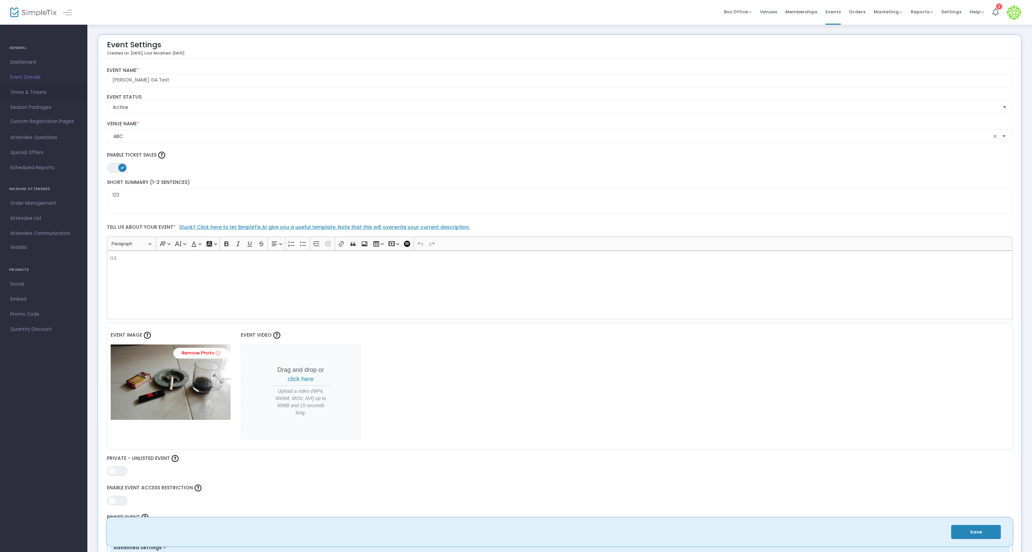
click at [34, 91] on span "Times & Tickets" at bounding box center [43, 92] width 67 height 9
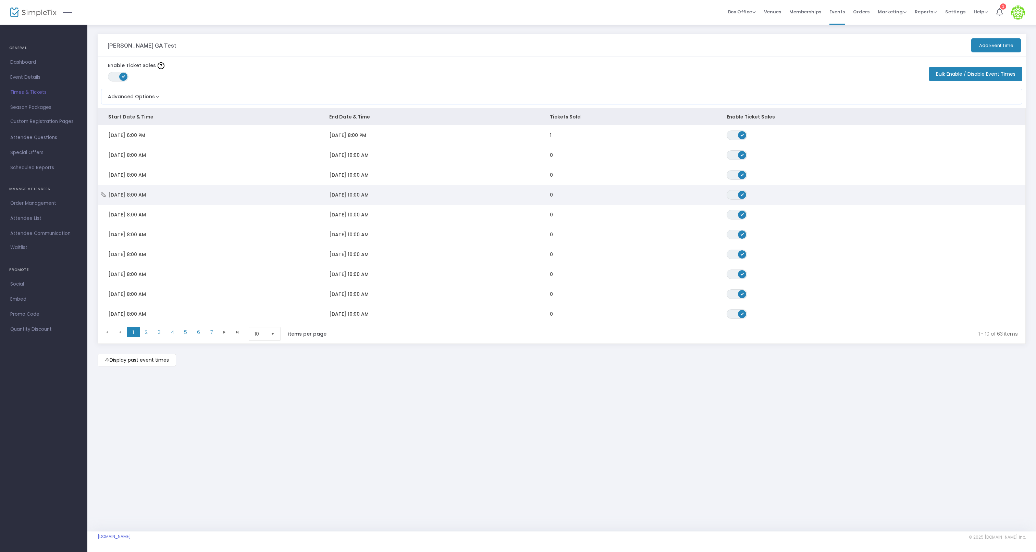
click at [429, 189] on td "[DATE] 10:00 AM" at bounding box center [429, 195] width 221 height 20
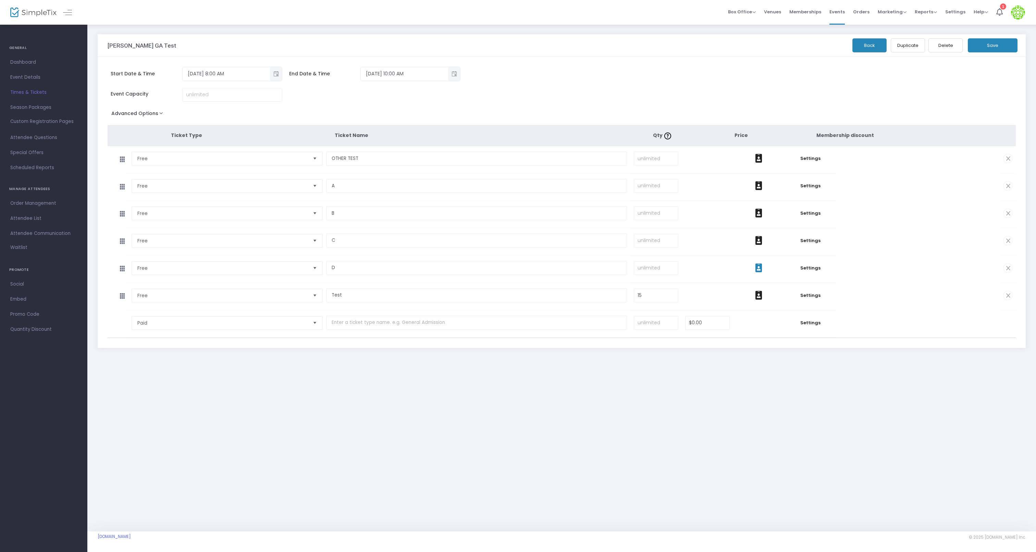
click at [685, 264] on span at bounding box center [758, 268] width 45 height 10
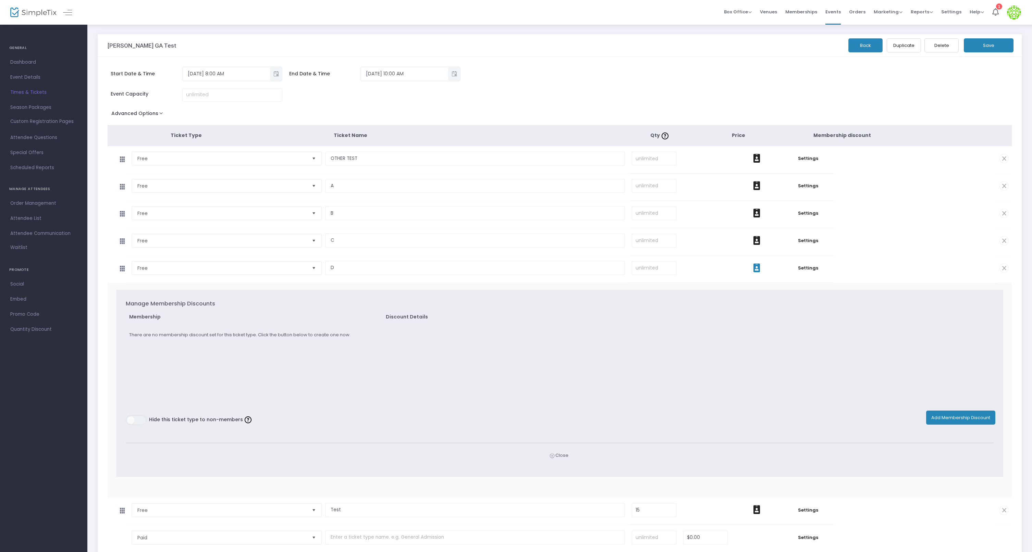
click at [685, 418] on button "Add Membership Discount" at bounding box center [960, 418] width 69 height 14
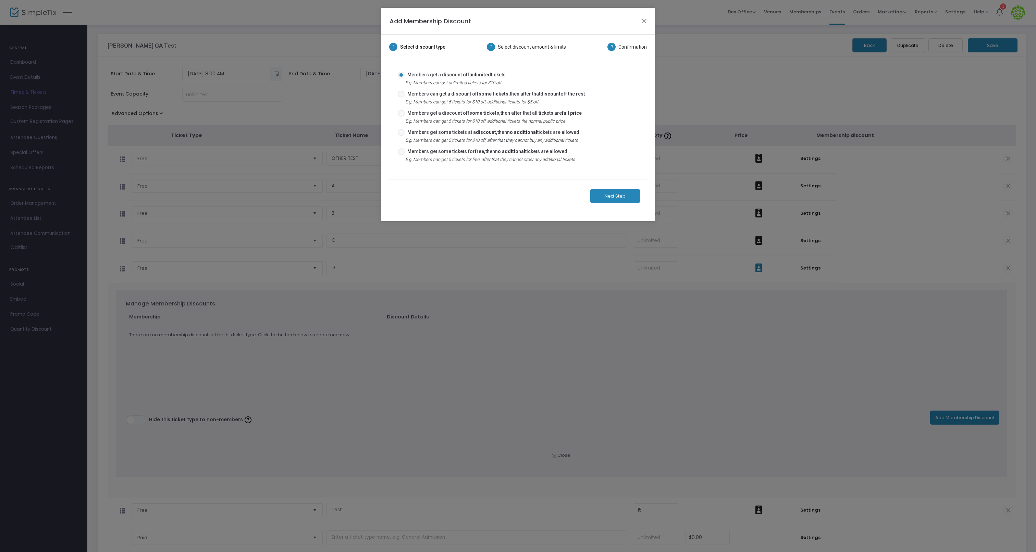
click at [475, 151] on strong "free," at bounding box center [480, 151] width 11 height 5
click at [401, 155] on input "Members get some tickets for free, then no additional tickets are allowed" at bounding box center [401, 155] width 0 height 0
radio input "true"
click at [613, 185] on div "Next Step" at bounding box center [518, 196] width 258 height 34
click at [613, 204] on div "Next Step" at bounding box center [518, 196] width 258 height 34
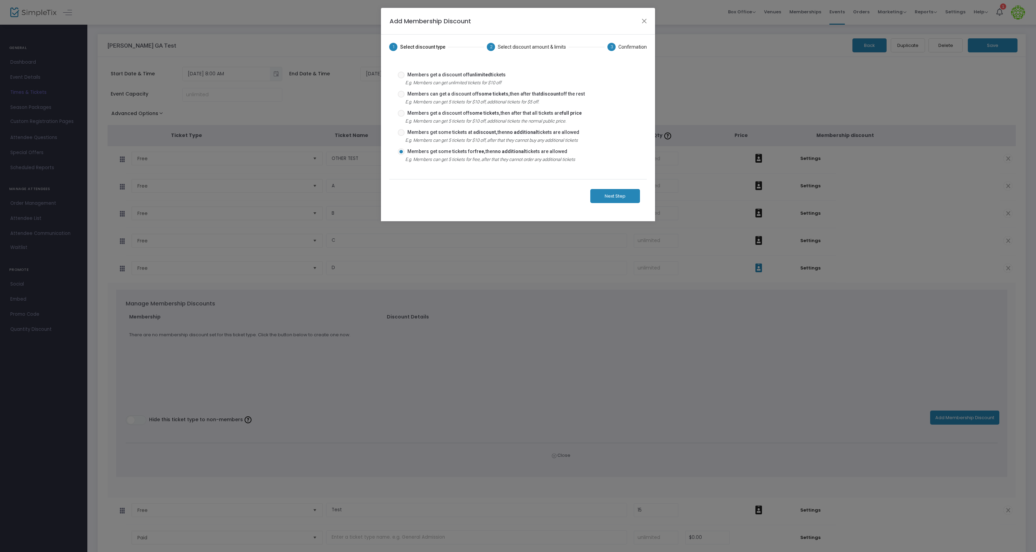
click at [616, 197] on button "Next Step" at bounding box center [615, 196] width 50 height 14
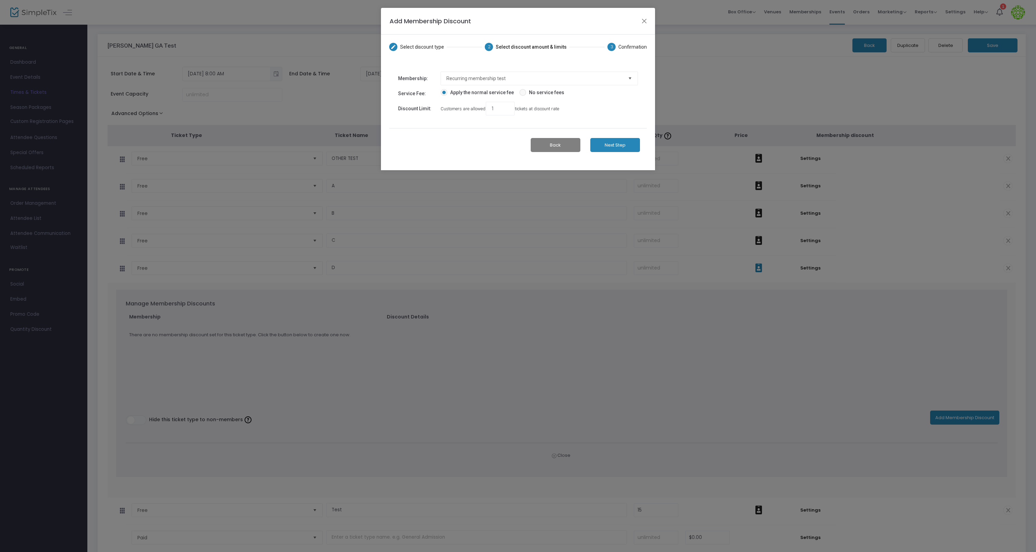
click at [609, 145] on button "Next Step" at bounding box center [615, 145] width 50 height 14
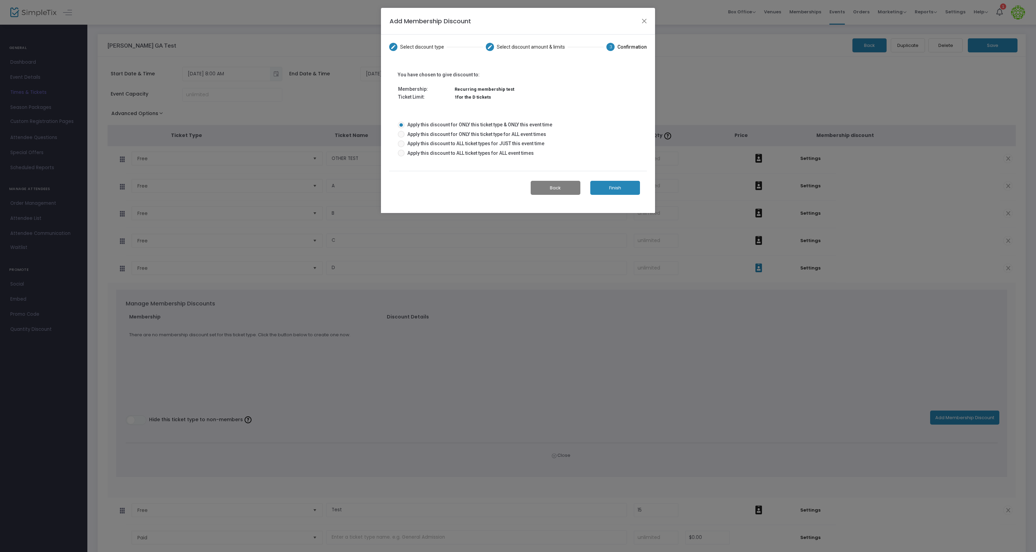
click at [497, 150] on span "Apply this discount to ALL ticket types for ALL event times" at bounding box center [468, 153] width 129 height 7
click at [401, 157] on input "Apply this discount to ALL ticket types for ALL event times" at bounding box center [401, 157] width 0 height 0
radio input "true"
click at [518, 142] on span "Apply this discount to ALL ticket types for JUST this event time" at bounding box center [474, 143] width 140 height 7
click at [401, 147] on input "Apply this discount to ALL ticket types for JUST this event time" at bounding box center [401, 147] width 0 height 0
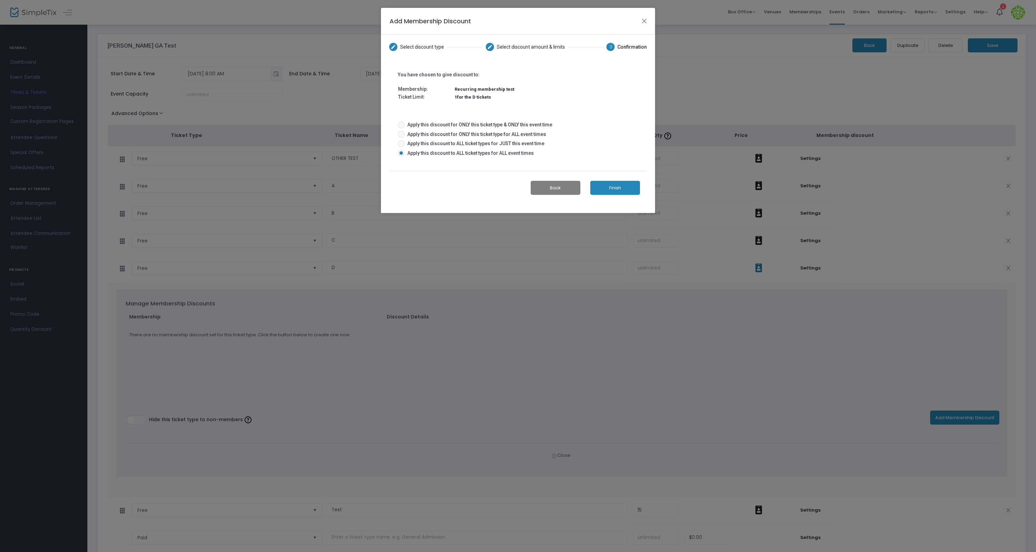
radio input "true"
click at [524, 125] on span "Apply this discount for ONLY this ticket type & ONLY this event time" at bounding box center [478, 124] width 148 height 7
click at [401, 128] on input "Apply this discount for ONLY this ticket type & ONLY this event time" at bounding box center [401, 128] width 0 height 0
radio input "true"
click at [524, 136] on span "Apply this discount for ONLY this ticket type for ALL event times" at bounding box center [474, 134] width 141 height 7
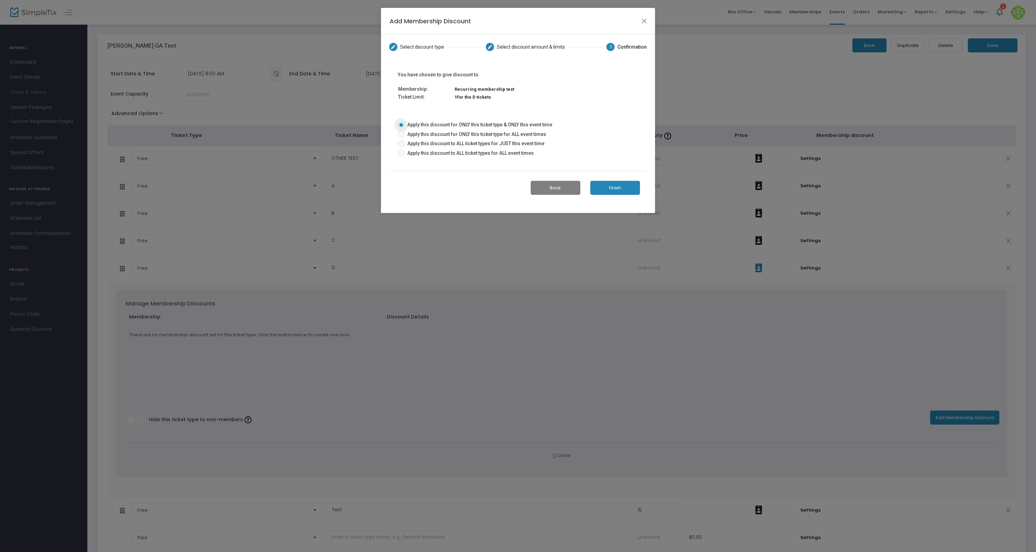
click at [401, 138] on input "Apply this discount for ONLY this ticket type for ALL event times" at bounding box center [401, 138] width 0 height 0
radio input "true"
click at [597, 188] on button "Finish" at bounding box center [615, 188] width 50 height 14
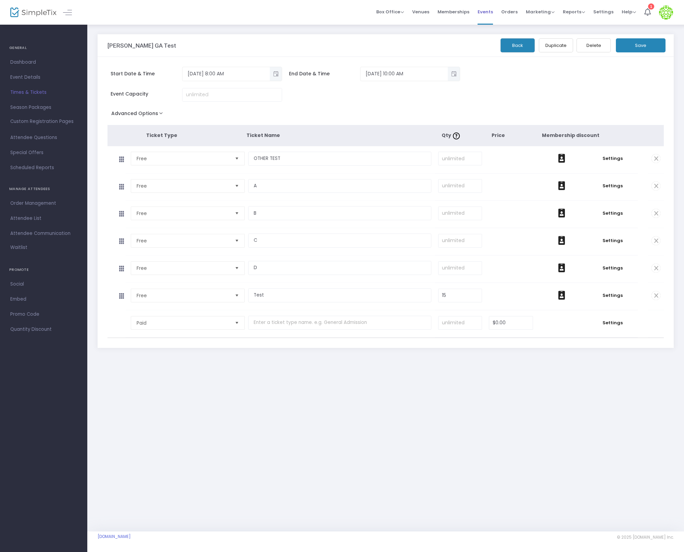
click at [488, 13] on span "Events" at bounding box center [485, 11] width 15 height 17
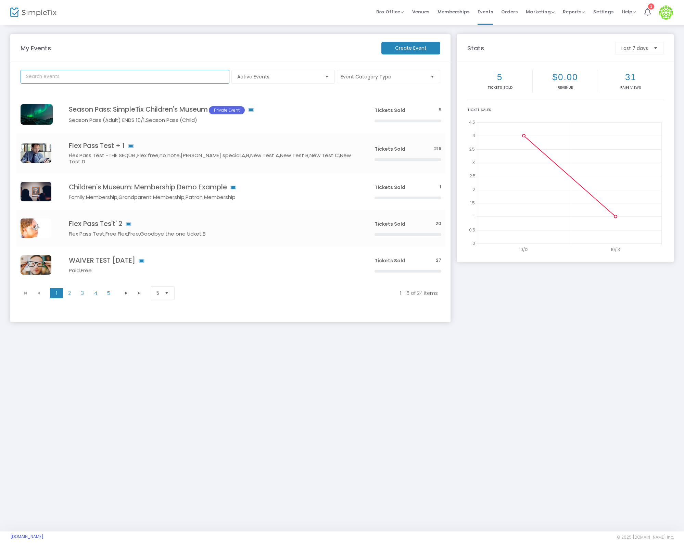
click at [139, 77] on input "text" at bounding box center [125, 77] width 209 height 14
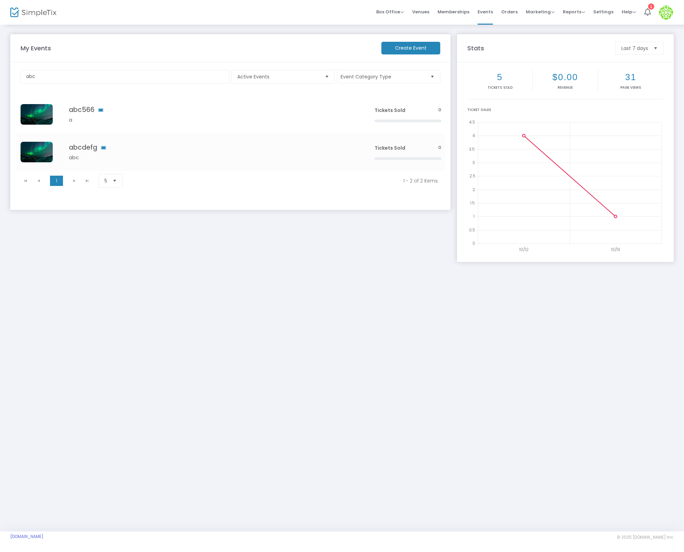
click at [279, 64] on m-panel-content "abc Active Events Event Category Type Select All Testing Event other testing Em…" at bounding box center [230, 136] width 440 height 148
click at [279, 73] on span "Active Events" at bounding box center [279, 76] width 88 height 13
click at [280, 103] on li "Draft Events" at bounding box center [283, 105] width 103 height 14
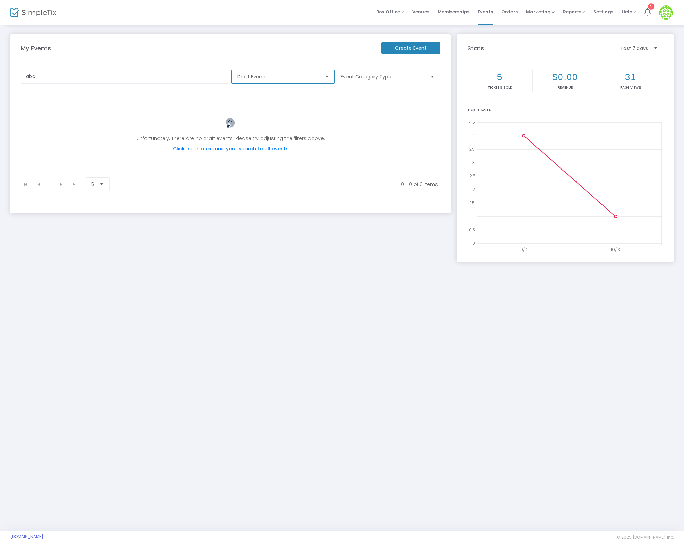
click at [286, 75] on span "Draft Events" at bounding box center [278, 76] width 82 height 7
click at [276, 92] on li "All Events" at bounding box center [283, 91] width 103 height 14
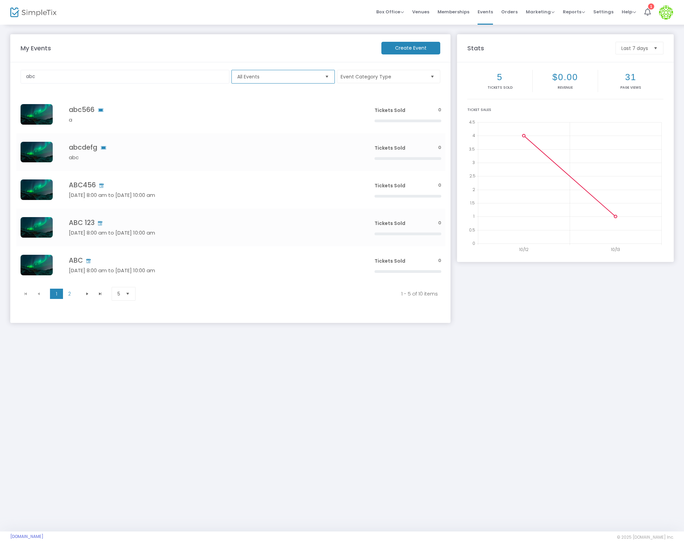
click at [276, 75] on span "All Events" at bounding box center [278, 76] width 82 height 7
click at [266, 132] on span "Archived Events" at bounding box center [256, 131] width 38 height 7
click at [117, 75] on input "abc" at bounding box center [125, 77] width 209 height 14
type input "abc456"
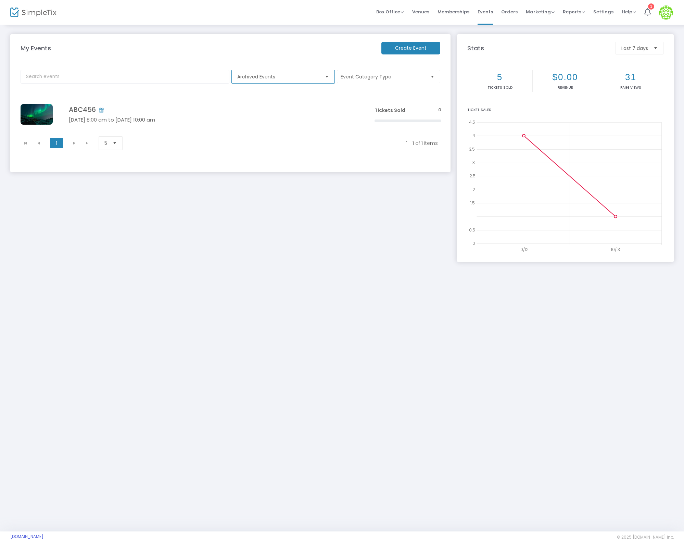
click at [286, 75] on span "Archived Events" at bounding box center [278, 76] width 82 height 7
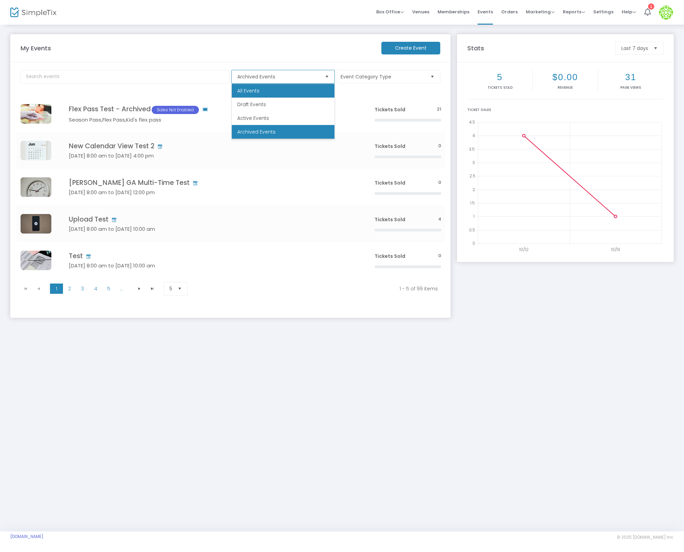
click at [278, 92] on li "All Events" at bounding box center [283, 91] width 103 height 14
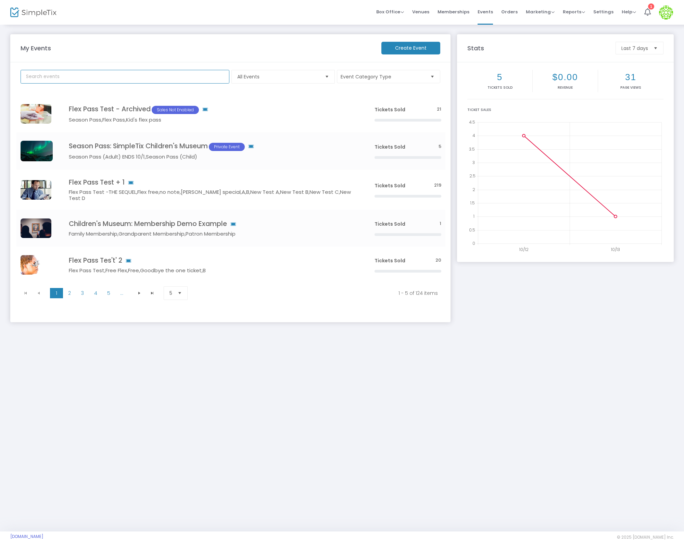
click at [78, 72] on input "text" at bounding box center [125, 77] width 209 height 14
paste input "abc456"
type input "abc456"
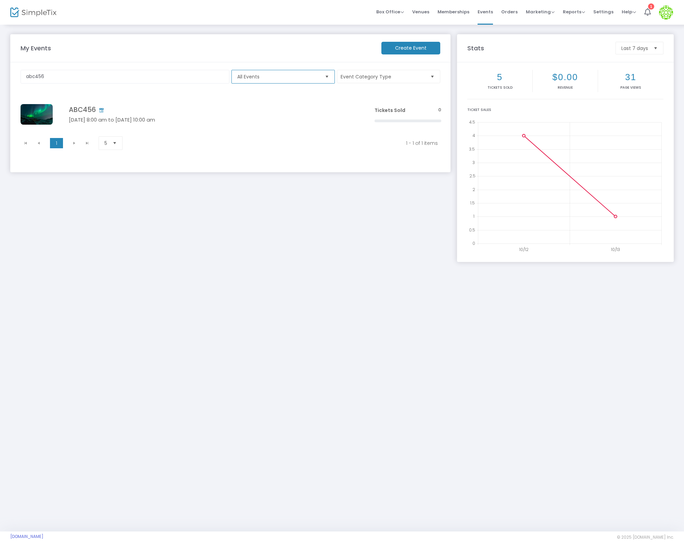
click at [256, 77] on span "All Events" at bounding box center [278, 76] width 82 height 7
click at [267, 116] on span "Active Events" at bounding box center [253, 118] width 32 height 7
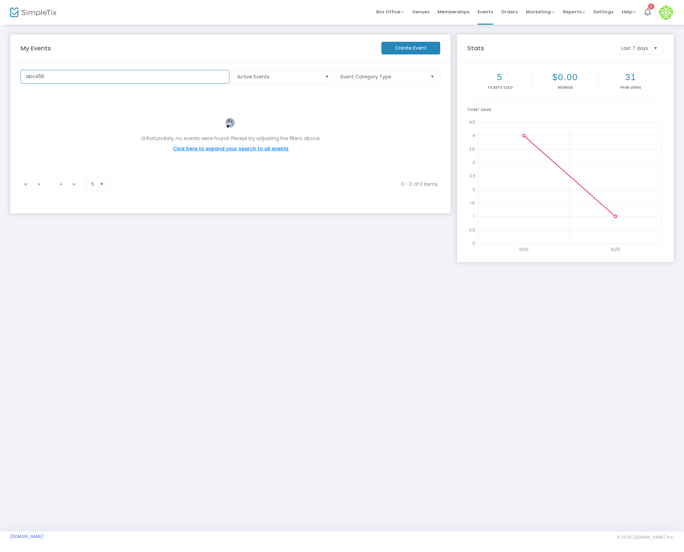
click at [58, 71] on input "abc456" at bounding box center [125, 77] width 209 height 14
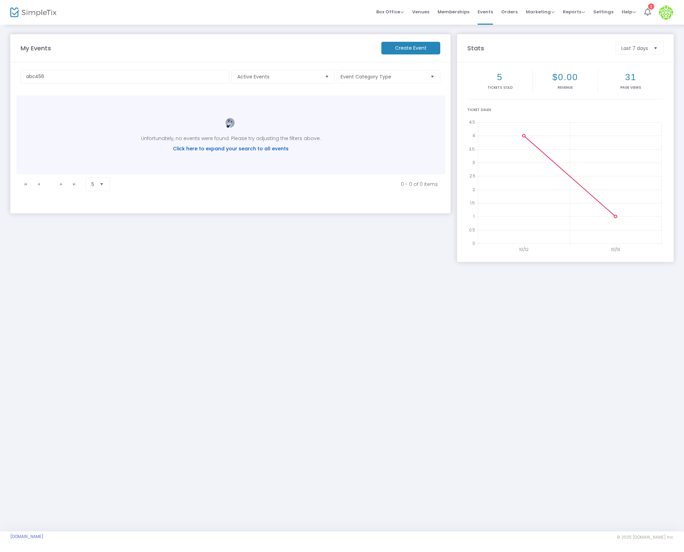
click at [231, 150] on span "Click here to expand your search to all events" at bounding box center [231, 148] width 116 height 7
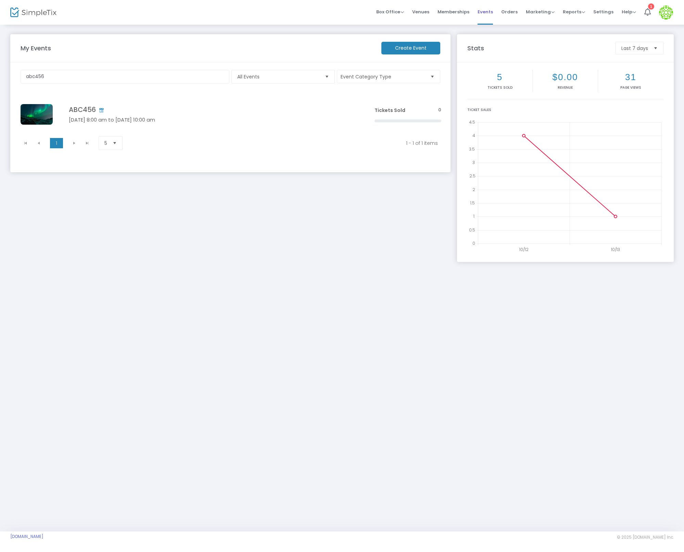
click at [493, 9] on span "Events" at bounding box center [485, 11] width 15 height 17
click at [147, 82] on input "abc456" at bounding box center [125, 77] width 209 height 14
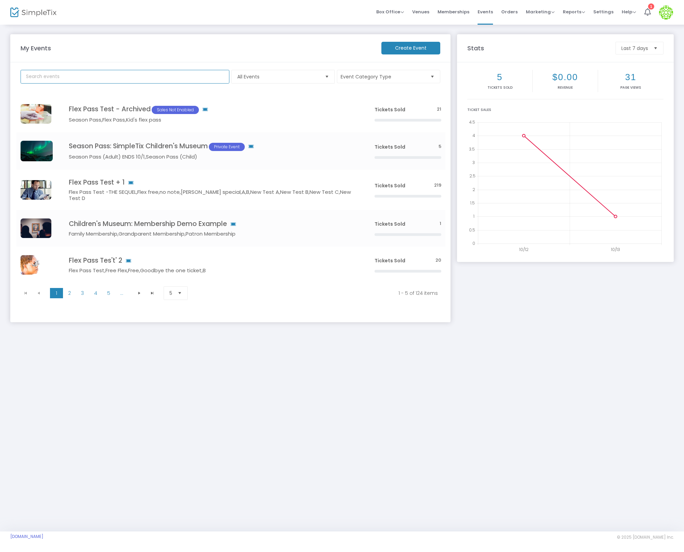
click at [147, 82] on input "text" at bounding box center [125, 77] width 209 height 14
type input "ian ga test"
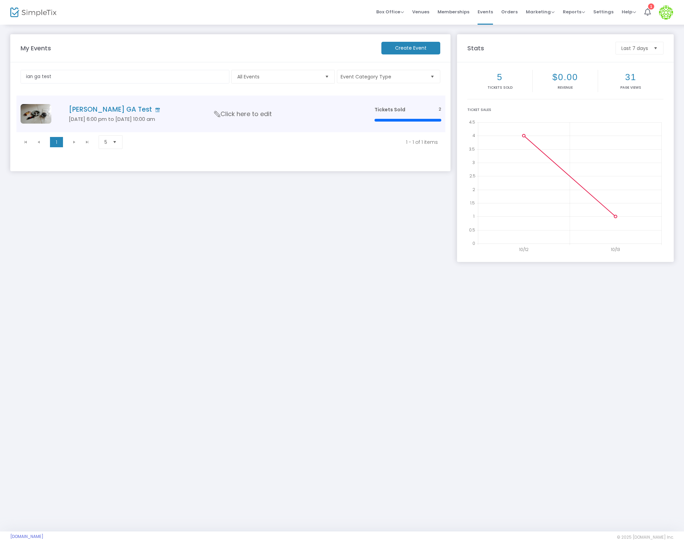
click at [76, 108] on h4 "[PERSON_NAME] GA Test This is a general admission event" at bounding box center [211, 109] width 285 height 8
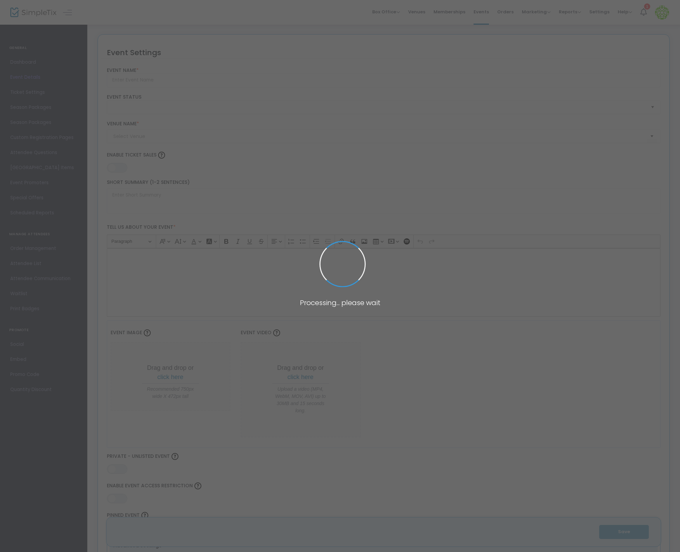
type input "[PERSON_NAME] GA Test"
type textarea "123"
type input "0.0620 %"
type input "Buy Tickets"
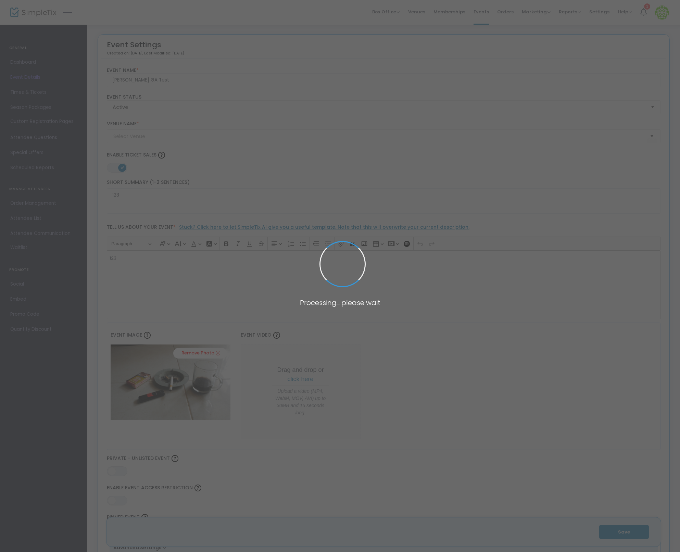
type input "ABC"
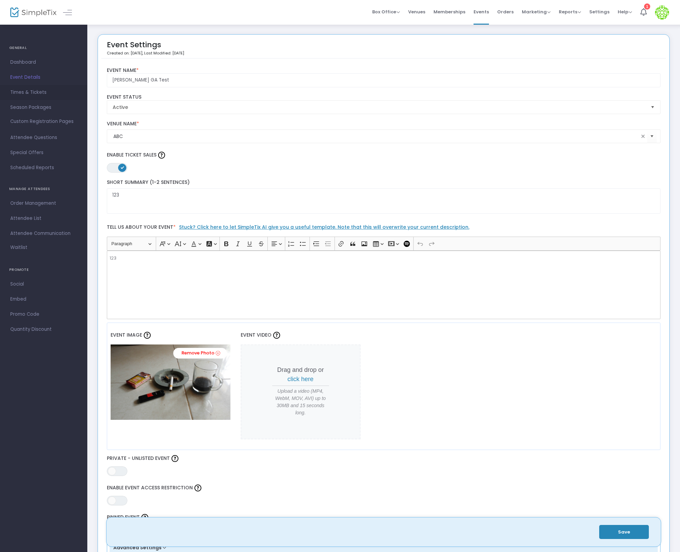
click at [33, 90] on span "Times & Tickets" at bounding box center [43, 92] width 67 height 9
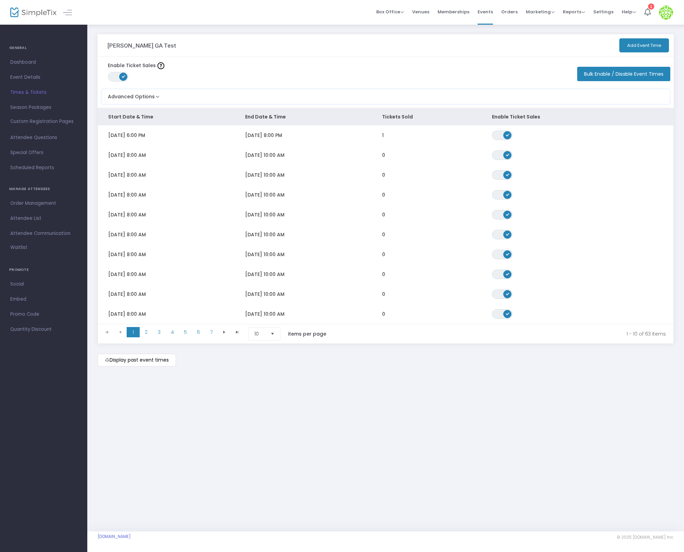
click at [644, 42] on button "Add Event Time" at bounding box center [645, 45] width 50 height 14
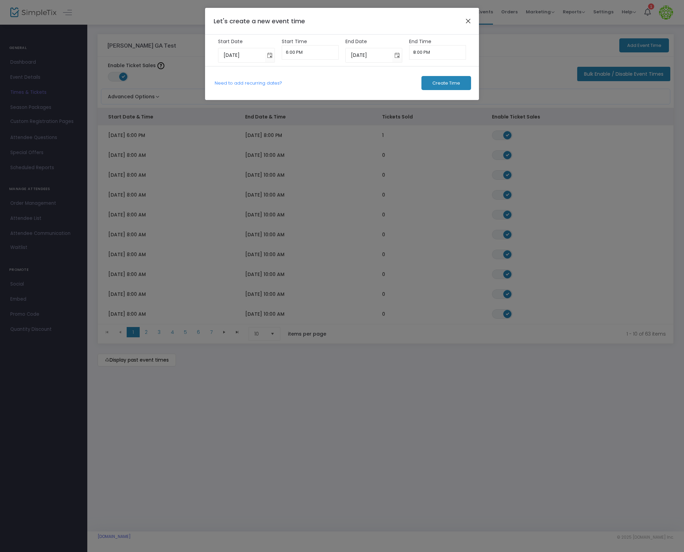
click at [466, 20] on button "Close" at bounding box center [468, 20] width 9 height 9
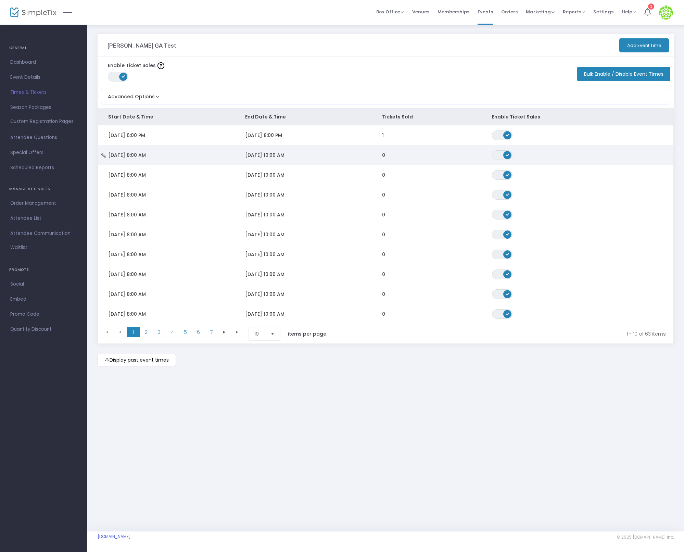
click at [332, 146] on td "[DATE] 10:00 AM" at bounding box center [303, 155] width 137 height 20
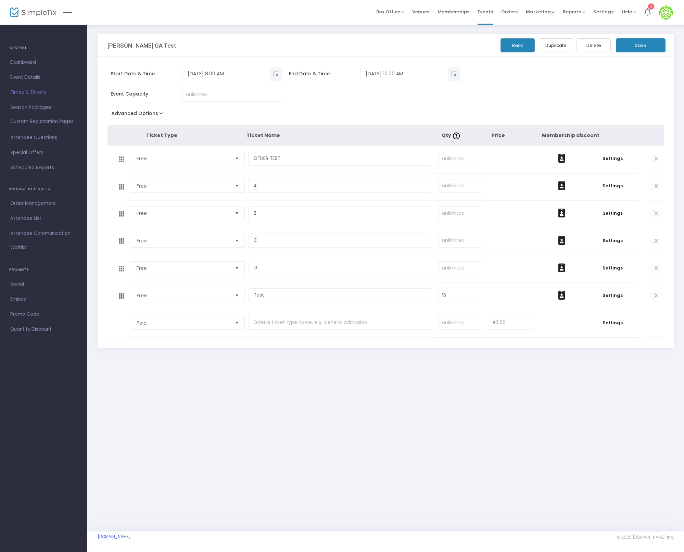
click at [557, 43] on button "Duplicate" at bounding box center [556, 45] width 34 height 14
click at [601, 13] on span "Settings" at bounding box center [604, 11] width 20 height 17
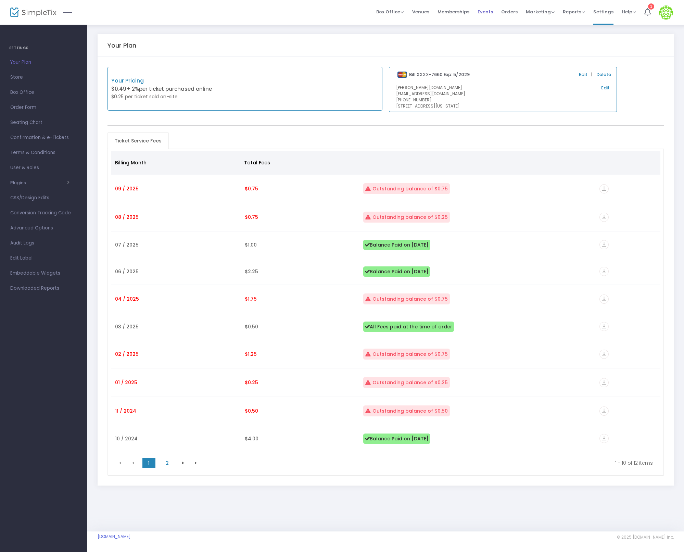
click at [490, 11] on span "Events" at bounding box center [485, 11] width 15 height 17
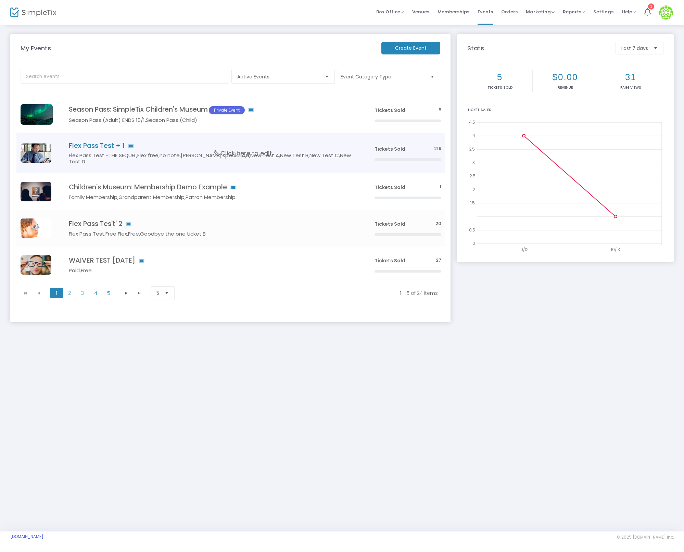
click at [98, 144] on h4 "Flex Pass Test + 1" at bounding box center [211, 146] width 285 height 8
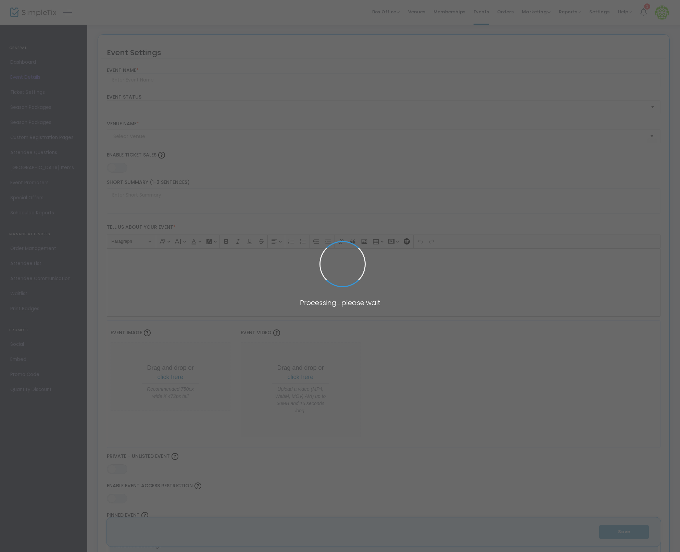
type input "Flex Pass Test + 1"
type textarea "Flex Pass Test"
type input "8.1110 %"
type input "Buy Tickets"
type code "A6VL4LLDISHTHMQXHFGFHRVZ"
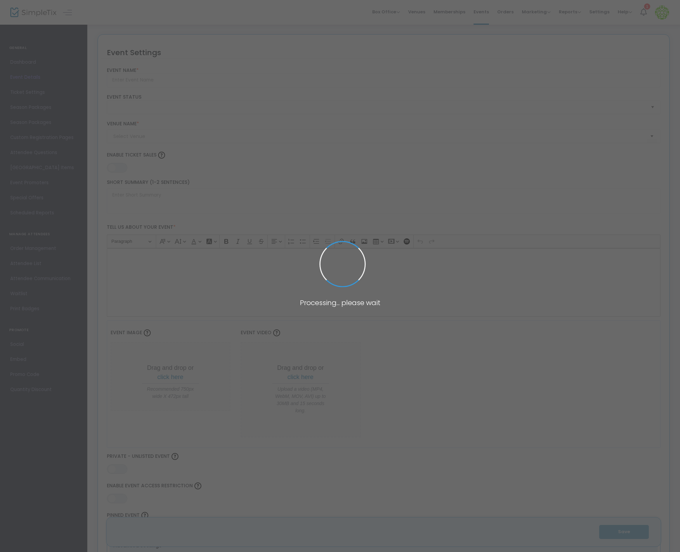
type input "WMLAMBVXMV7AGYTYLIS3ECMC"
type input "Test"
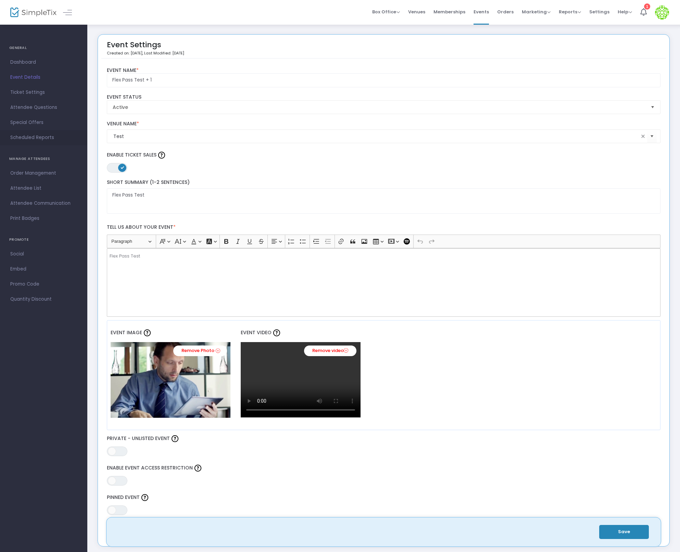
click at [40, 139] on span "Scheduled Reports" at bounding box center [43, 137] width 67 height 9
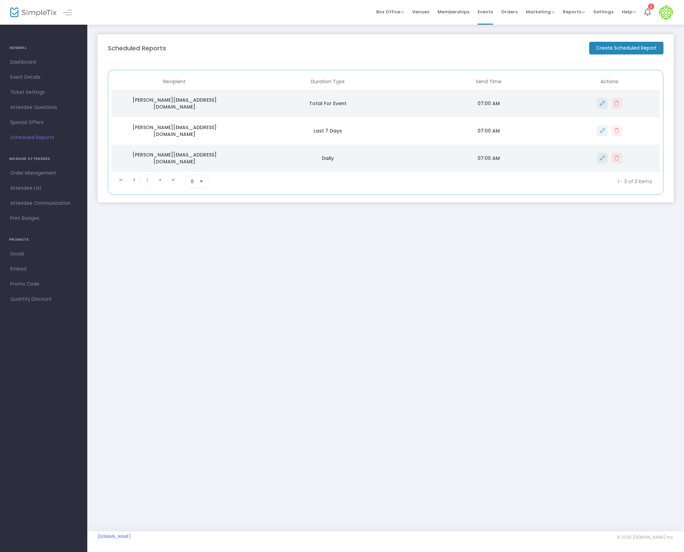
click at [619, 48] on m-button "Create Scheduled Report" at bounding box center [626, 48] width 74 height 13
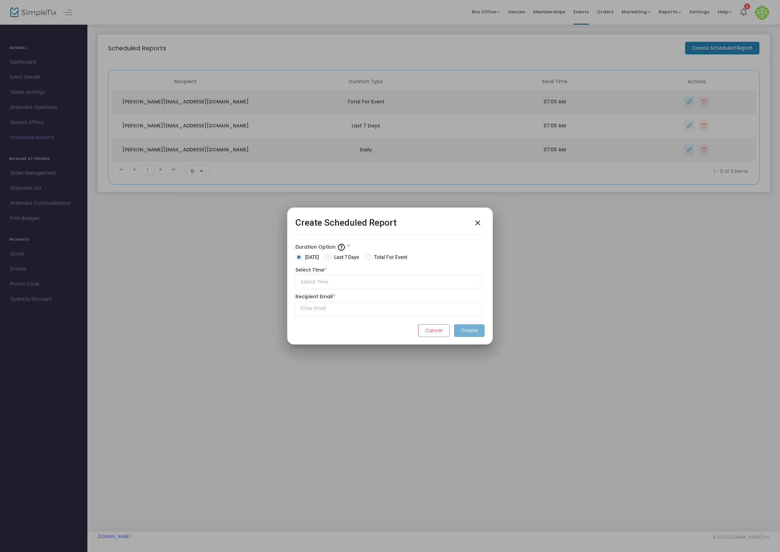
click at [482, 225] on button "close" at bounding box center [478, 223] width 14 height 14
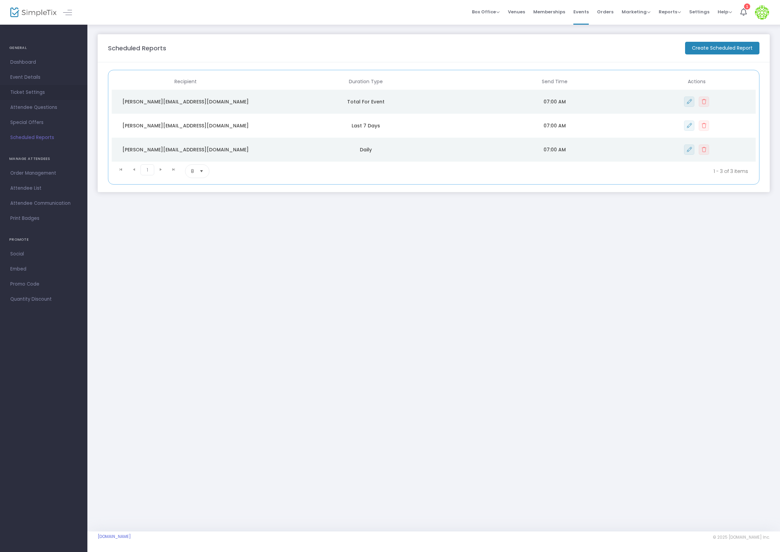
click at [25, 95] on span "Ticket Settings" at bounding box center [43, 92] width 67 height 9
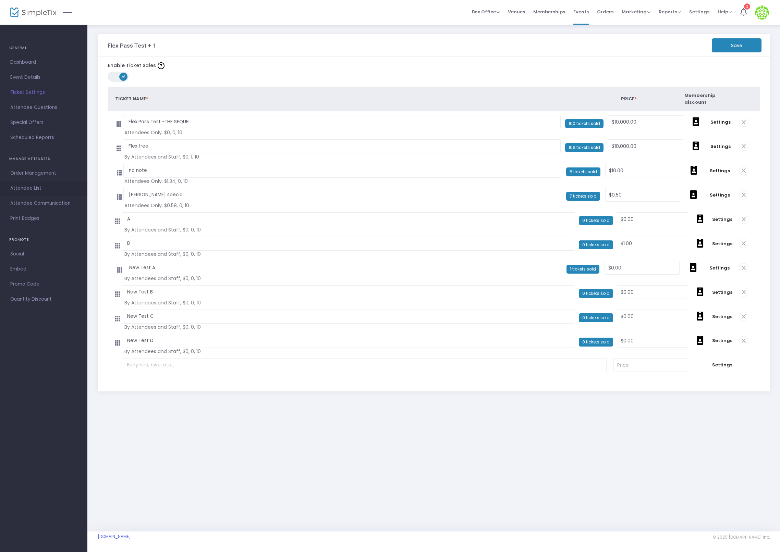
click at [43, 185] on span "Attendee List" at bounding box center [43, 188] width 67 height 9
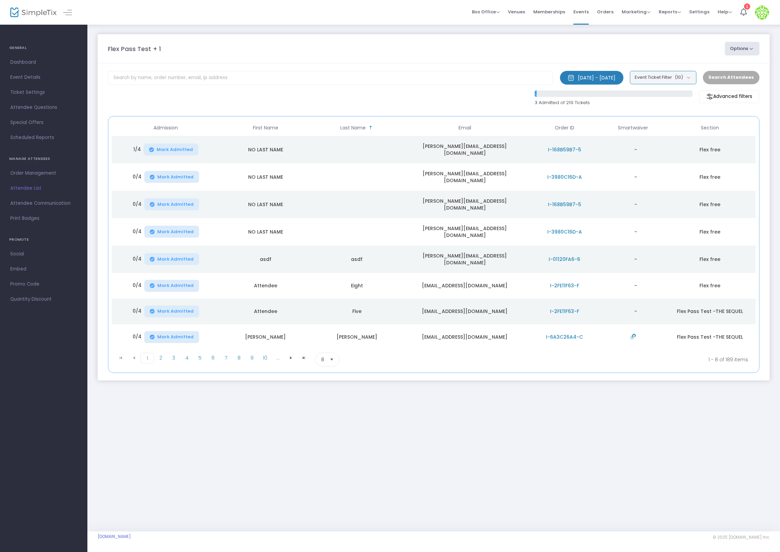
click at [658, 79] on button "Event Ticket Filter (10)" at bounding box center [663, 77] width 66 height 13
click at [679, 62] on m-panel-header "Flex Pass Test + 1 Options View Admission Data Import Attendees Export List Exp…" at bounding box center [434, 48] width 672 height 29
click at [685, 48] on button "Options" at bounding box center [741, 49] width 35 height 14
click at [685, 85] on li "Import Attendees" at bounding box center [722, 82] width 63 height 13
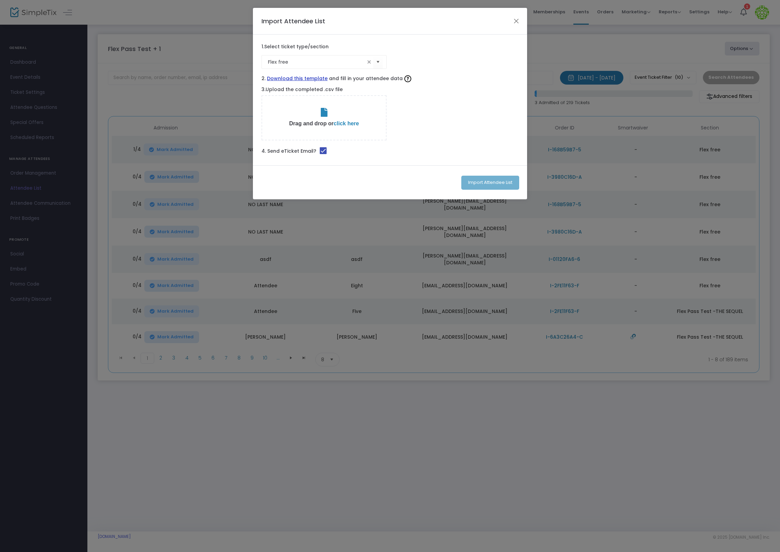
click at [318, 79] on link "Download this template" at bounding box center [297, 78] width 61 height 7
click at [294, 64] on input "Flex free" at bounding box center [316, 62] width 97 height 7
type input "F"
type input "New Test A"
click at [432, 149] on div "4. Send eTicket Email?" at bounding box center [390, 152] width 264 height 10
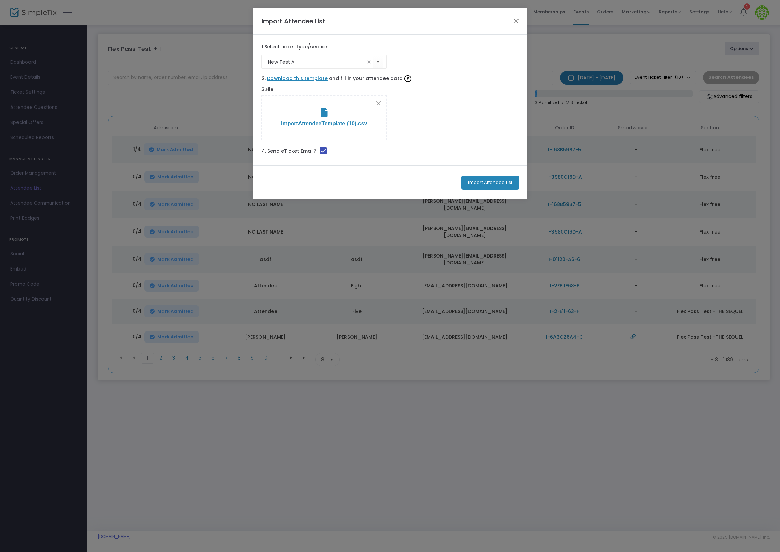
click at [474, 181] on button "Import Attendee List" at bounding box center [490, 183] width 58 height 14
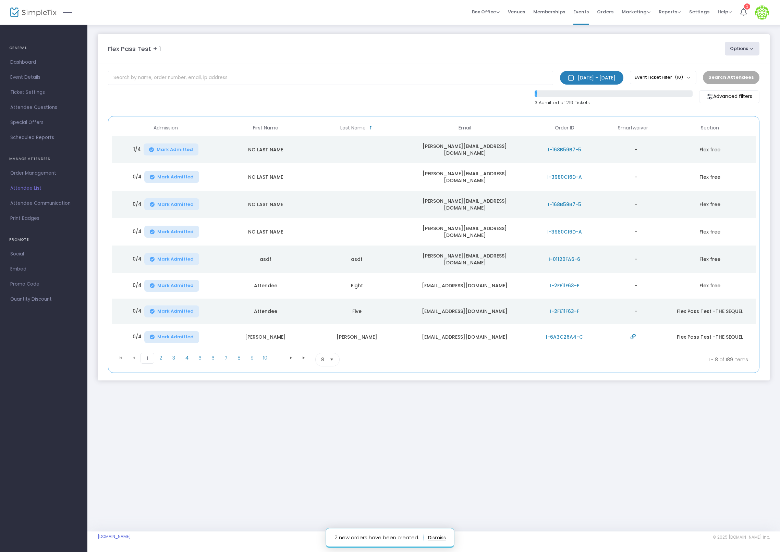
click at [338, 409] on div "Flex Pass Test + 1 Options View Admission Data Import Attendees Export List Exp…" at bounding box center [433, 278] width 692 height 508
click at [287, 70] on m-panel-content "[DATE] - [DATE] Last 30 Days [DATE] [DATE] This week This Month Last Month Past…" at bounding box center [434, 221] width 672 height 317
click at [278, 73] on input "text" at bounding box center [330, 78] width 445 height 14
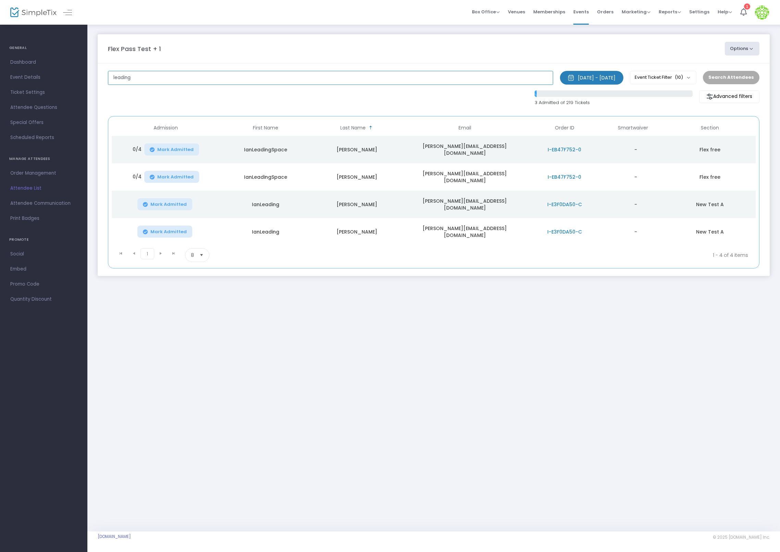
click at [147, 77] on input "leading" at bounding box center [330, 78] width 445 height 14
type input "trailing"
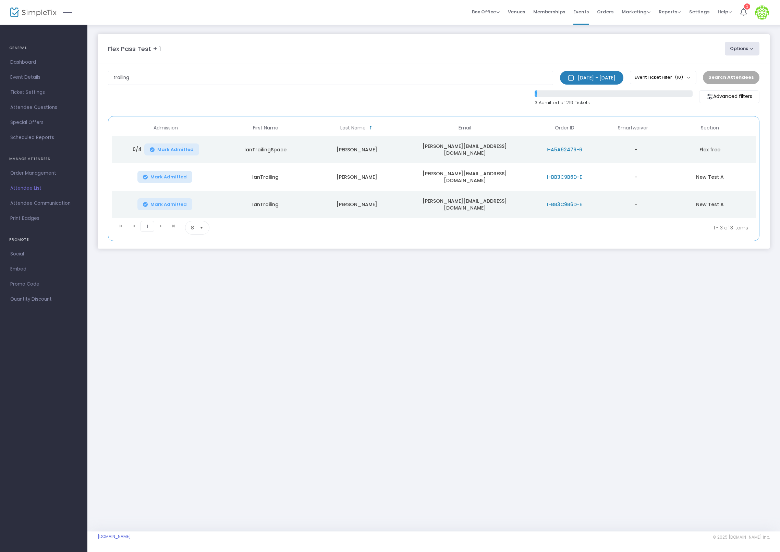
click at [515, 307] on div "Flex Pass Test + 1 Options View Admission Data Import Attendees Export List Exp…" at bounding box center [433, 278] width 692 height 508
